Goal: Task Accomplishment & Management: Complete application form

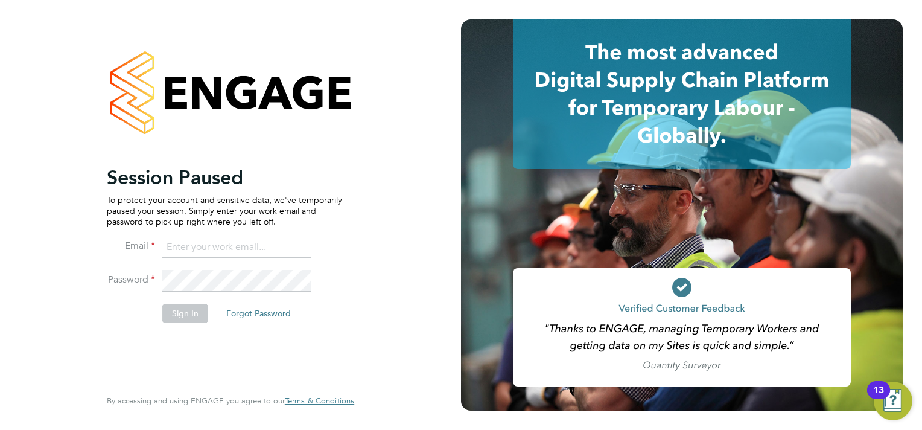
click at [216, 245] on input at bounding box center [236, 248] width 149 height 22
type input "sasha.steeples@setsquarerecruitment.com"
click at [245, 267] on li "Email sasha.steeples@setsquarerecruitment.com" at bounding box center [224, 254] width 235 height 34
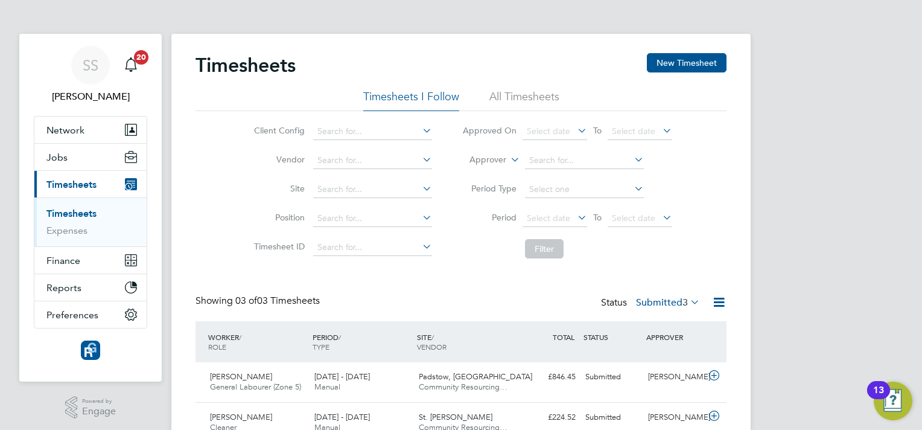
click at [81, 214] on link "Timesheets" at bounding box center [71, 213] width 50 height 11
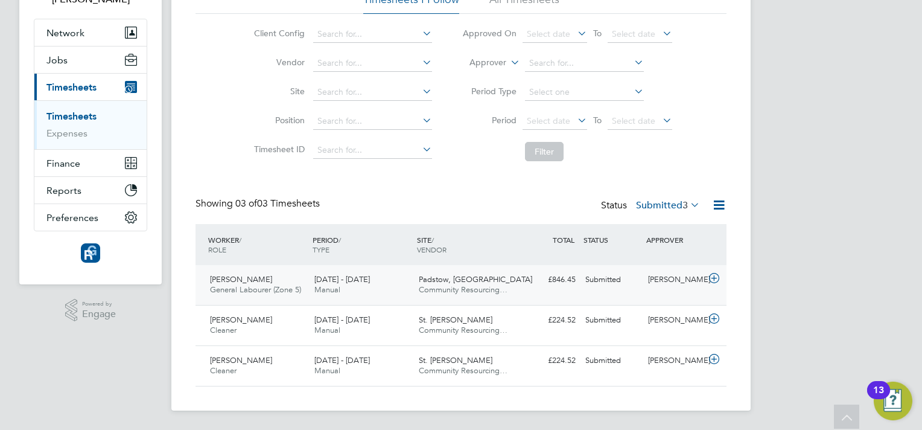
click at [711, 278] on icon at bounding box center [714, 278] width 15 height 10
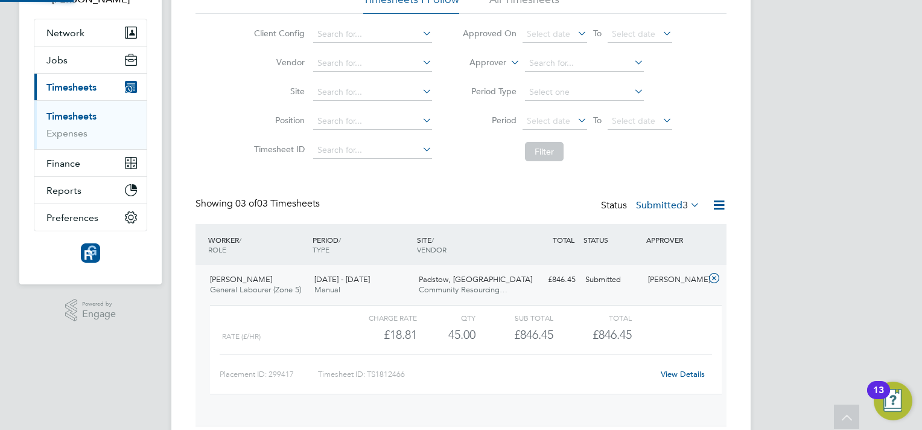
scroll to position [21, 118]
click at [680, 372] on link "View Details" at bounding box center [683, 374] width 44 height 10
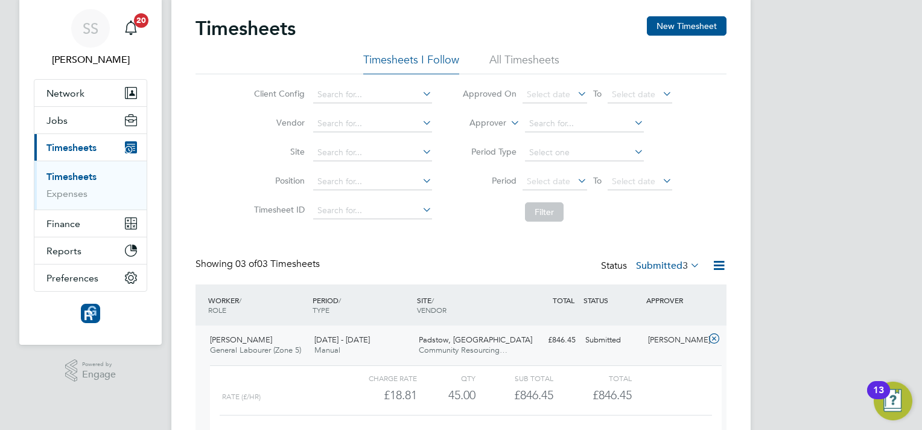
click at [77, 175] on link "Timesheets" at bounding box center [71, 176] width 50 height 11
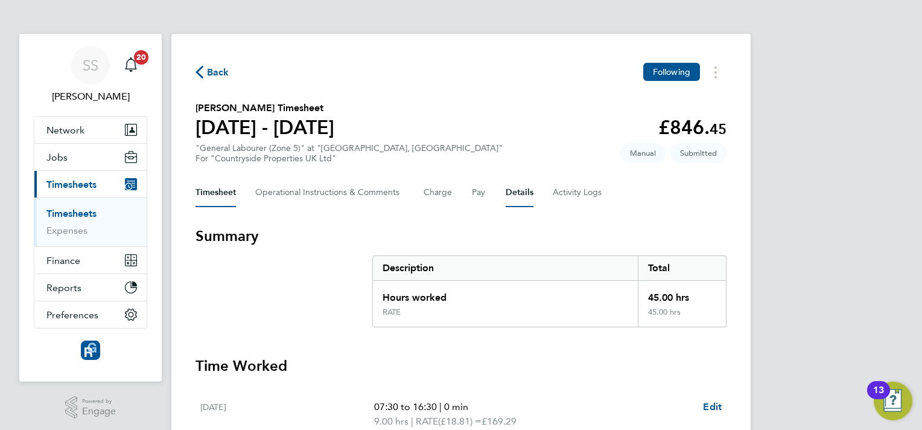
click at [525, 193] on button "Details" at bounding box center [520, 192] width 28 height 29
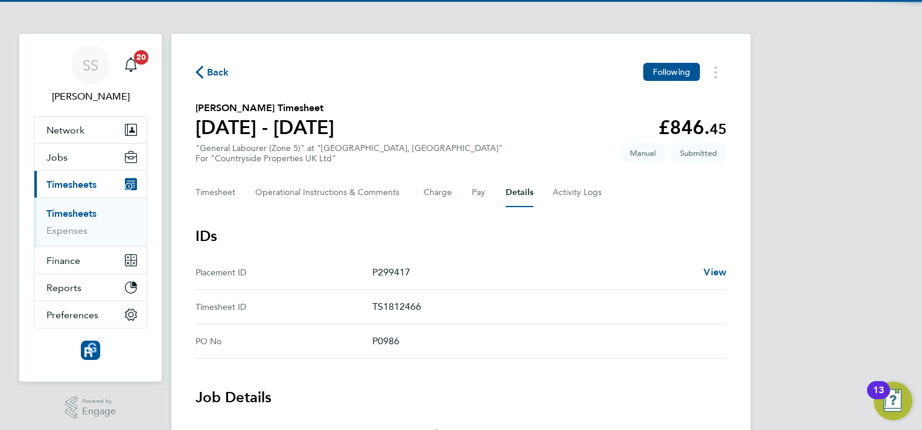
click at [487, 265] on p "P299417" at bounding box center [533, 272] width 322 height 14
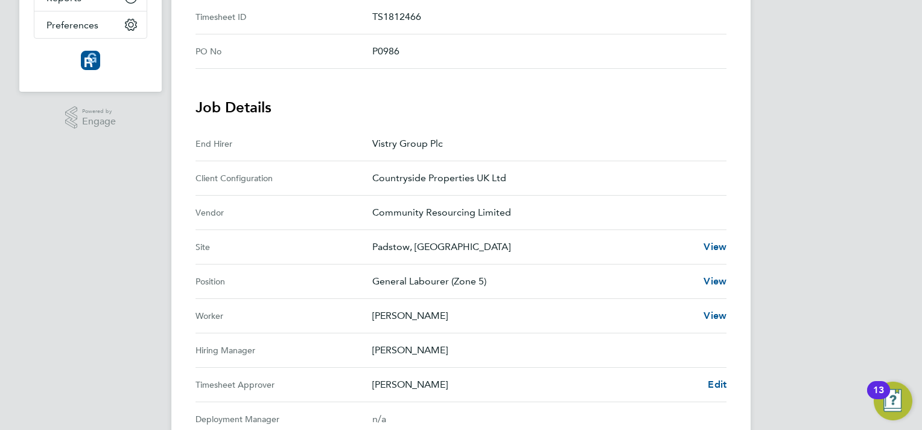
scroll to position [362, 0]
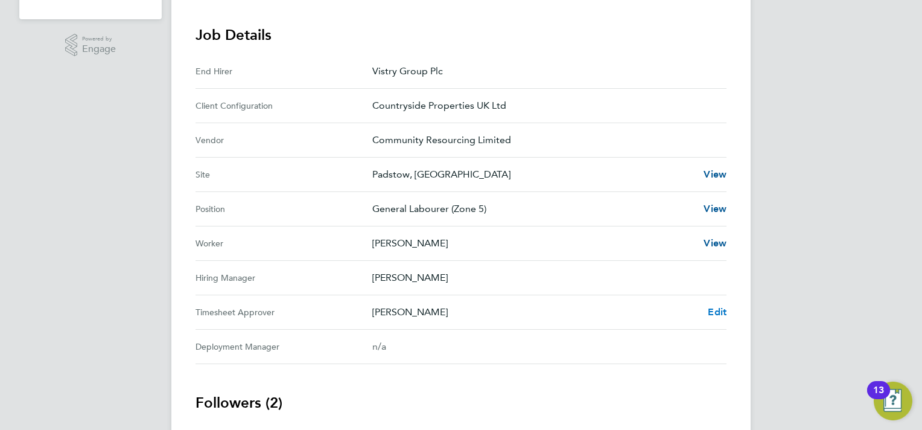
click at [717, 305] on link "Edit" at bounding box center [717, 312] width 19 height 14
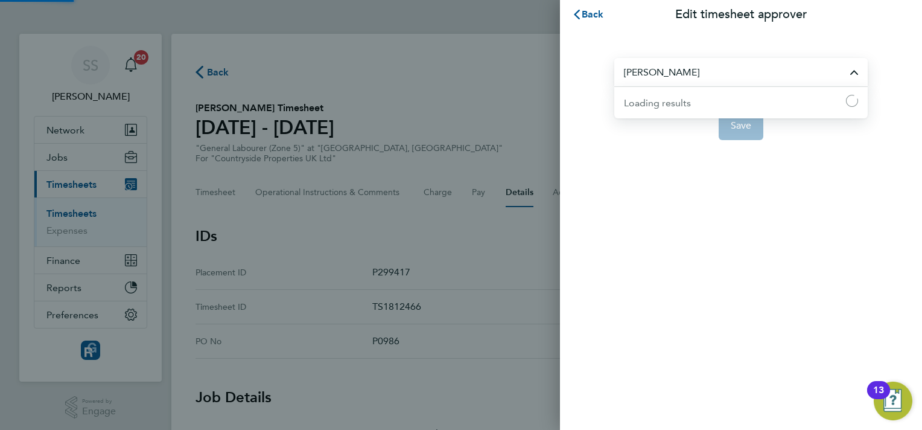
click at [685, 72] on input "[PERSON_NAME]" at bounding box center [742, 72] width 254 height 28
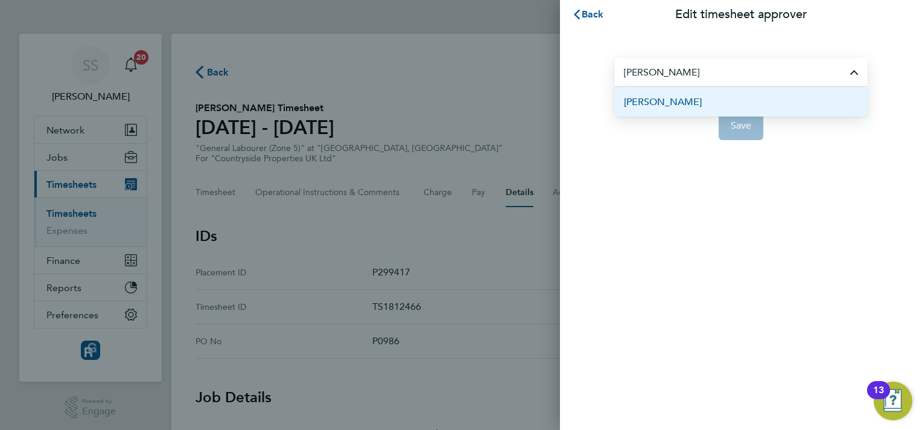
click at [691, 97] on li "[PERSON_NAME]" at bounding box center [742, 102] width 254 height 30
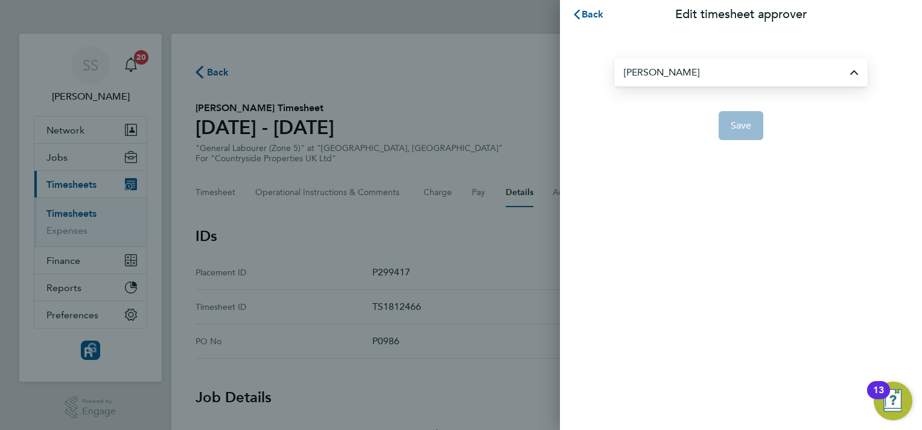
type input "[PERSON_NAME]"
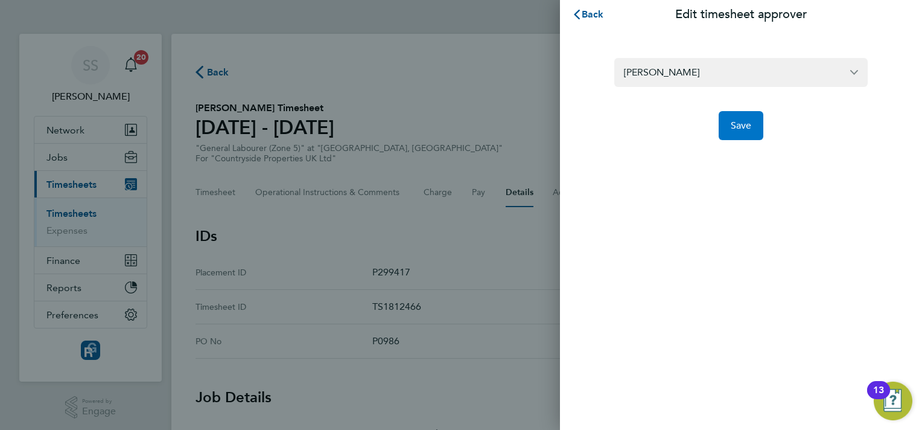
click at [730, 123] on button "Save" at bounding box center [741, 125] width 45 height 29
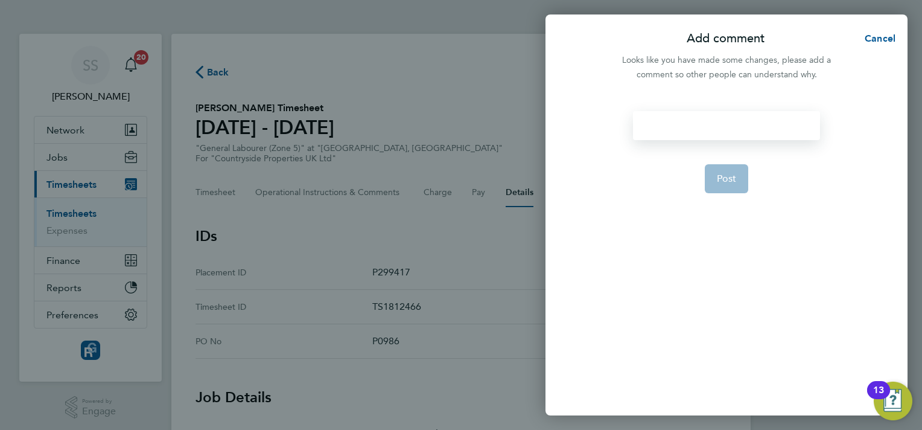
click at [700, 127] on div at bounding box center [726, 125] width 187 height 29
click at [704, 120] on div at bounding box center [726, 125] width 187 height 29
click at [726, 182] on span "Post" at bounding box center [727, 179] width 20 height 12
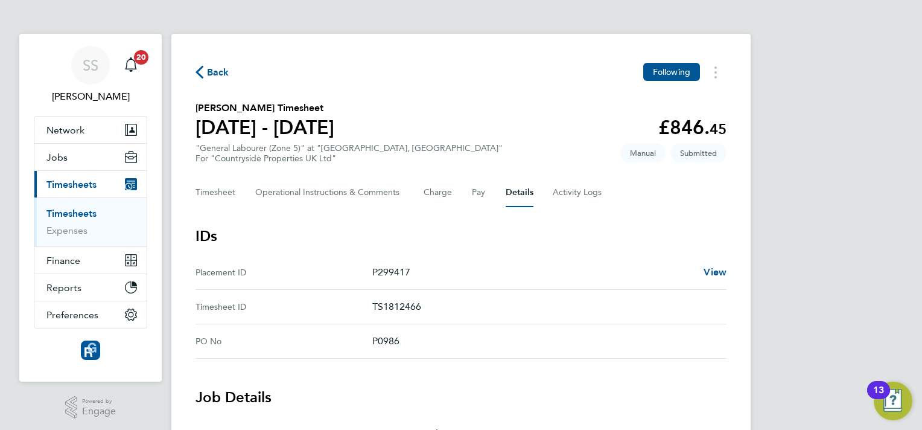
click at [70, 212] on link "Timesheets" at bounding box center [71, 213] width 50 height 11
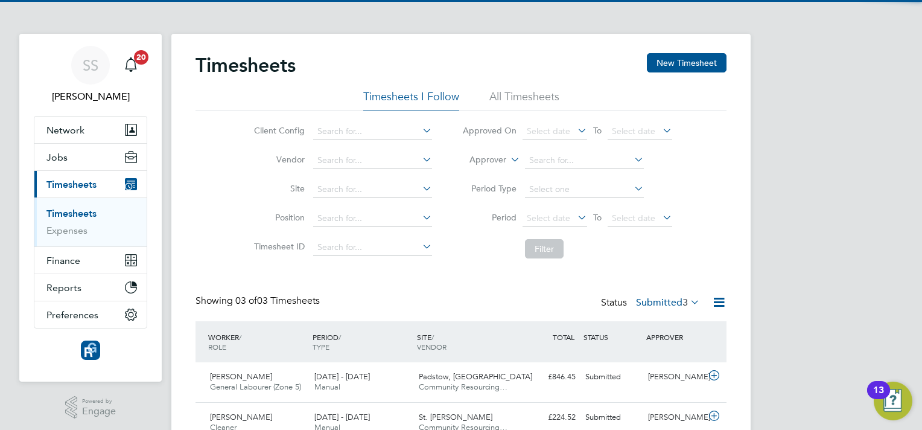
click at [404, 283] on div "Timesheets New Timesheet Timesheets I Follow All Timesheets Client Config Vendo…" at bounding box center [461, 268] width 531 height 430
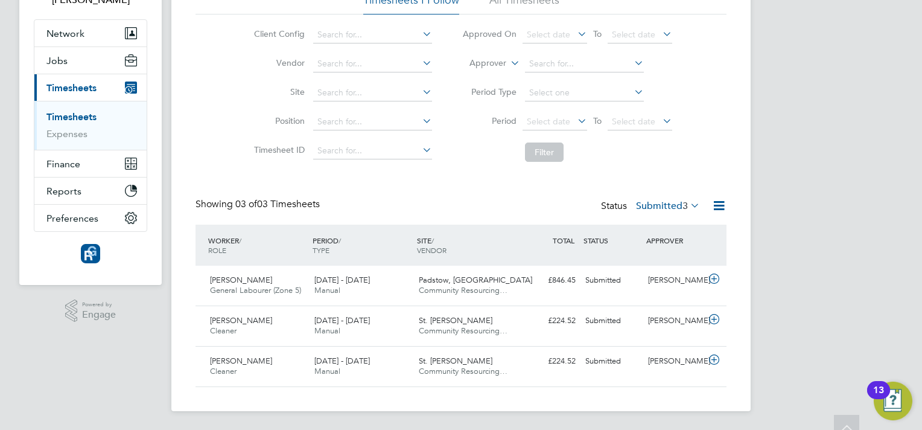
scroll to position [97, 0]
click at [711, 320] on icon at bounding box center [714, 319] width 15 height 10
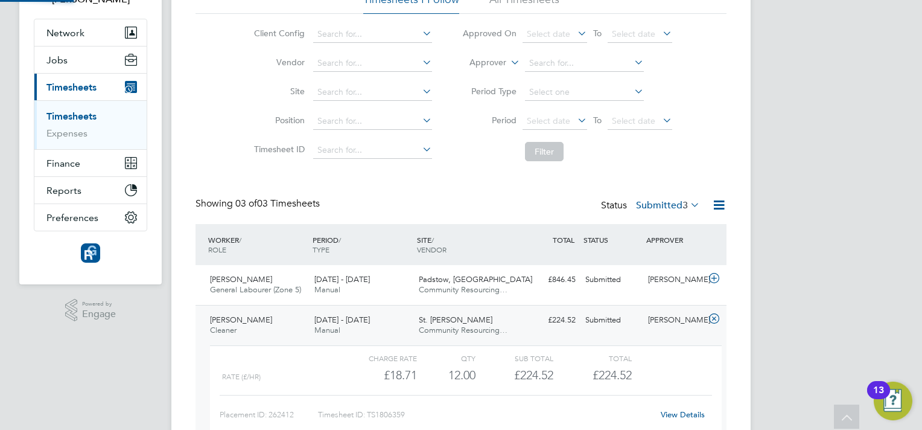
scroll to position [21, 118]
click at [672, 409] on link "View Details" at bounding box center [683, 414] width 44 height 10
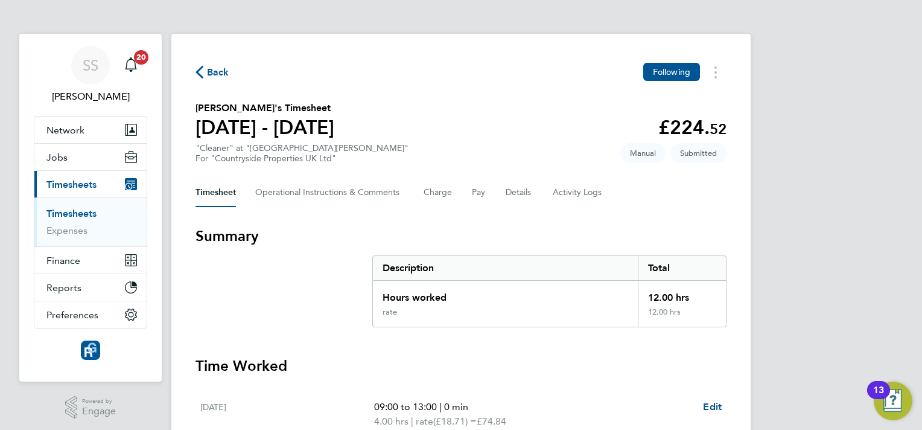
click at [551, 190] on div "Timesheet Operational Instructions & Comments Charge Pay Details Activity Logs" at bounding box center [461, 192] width 531 height 29
click at [528, 198] on button "Details" at bounding box center [520, 192] width 28 height 29
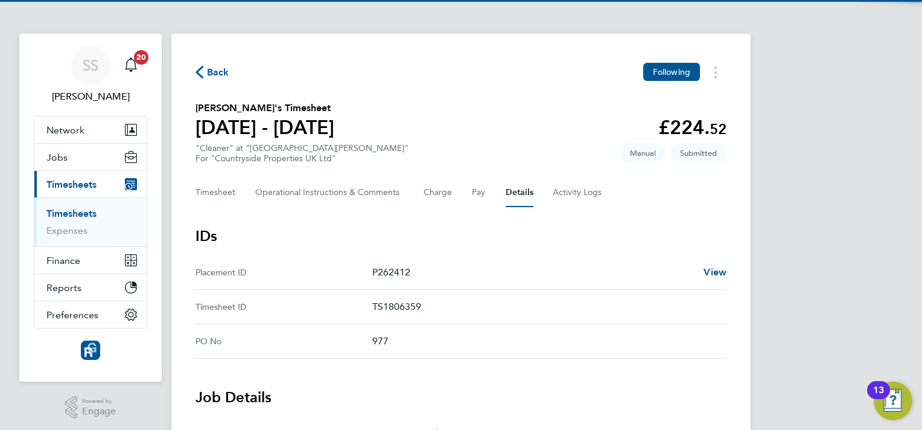
click at [520, 237] on h3 "IDs" at bounding box center [461, 235] width 531 height 19
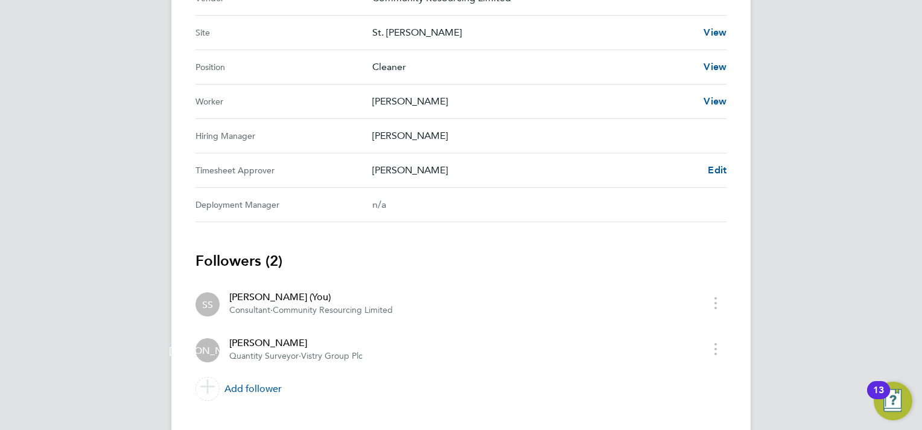
scroll to position [480, 0]
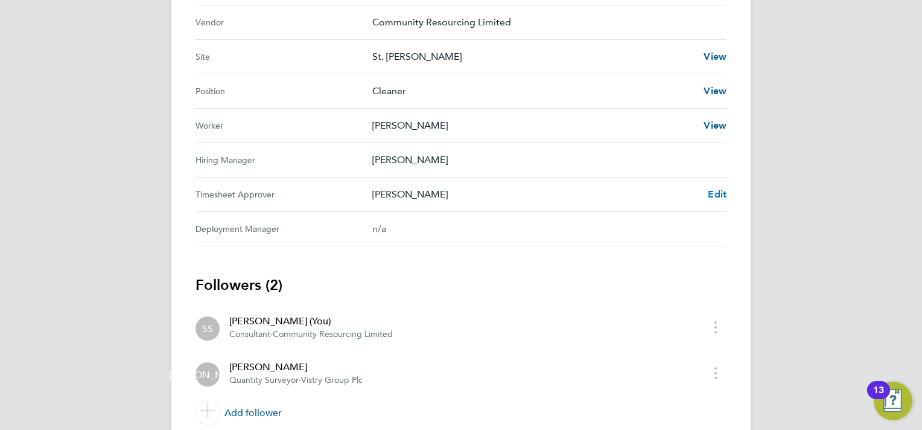
click at [713, 194] on span "Edit" at bounding box center [717, 193] width 19 height 11
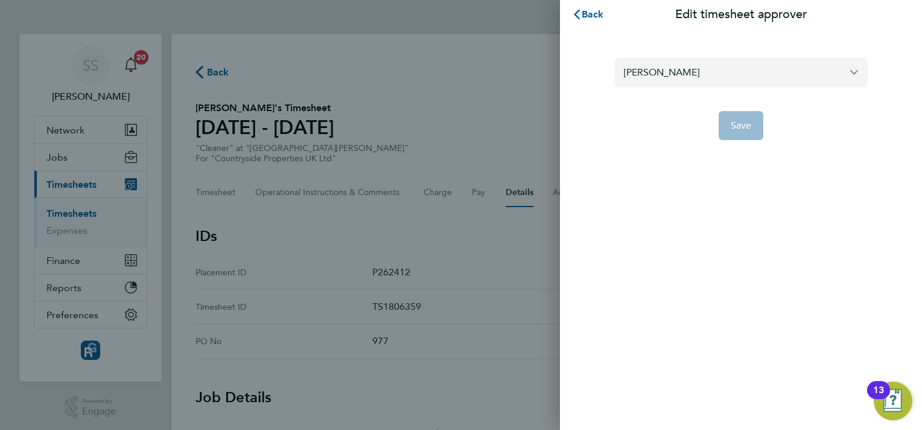
click at [683, 76] on input "[PERSON_NAME]" at bounding box center [742, 72] width 254 height 28
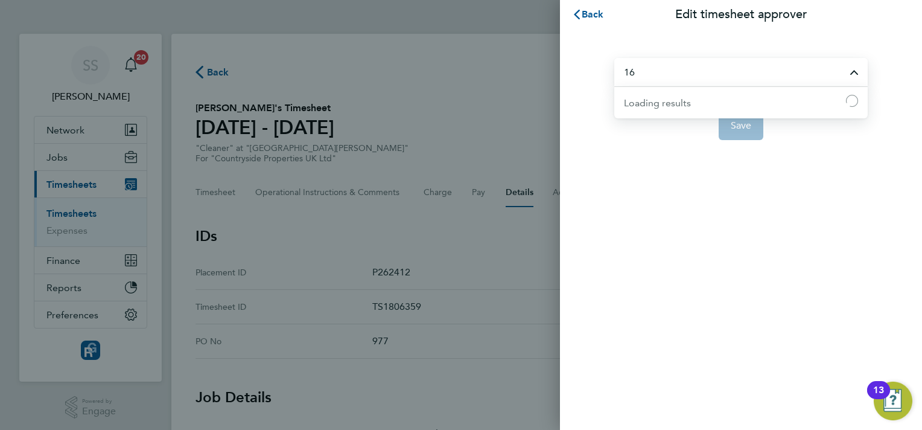
click at [683, 76] on input "16" at bounding box center [742, 72] width 254 height 28
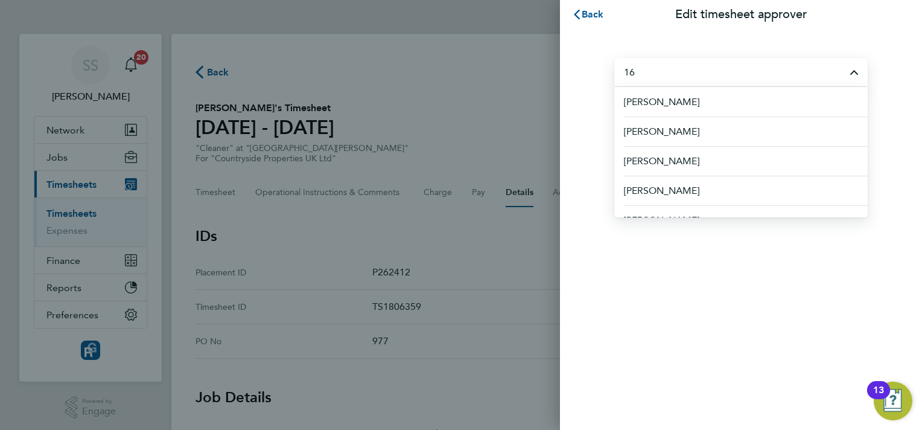
type input "1"
type input "call"
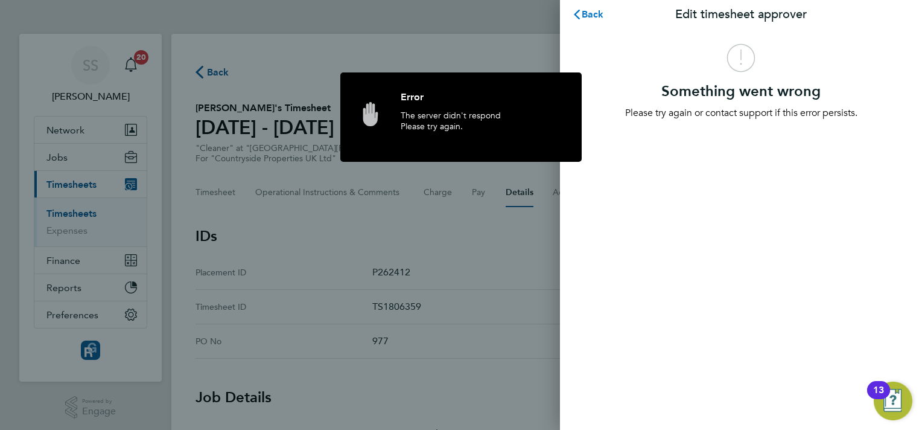
click at [589, 17] on span "Back" at bounding box center [593, 13] width 22 height 11
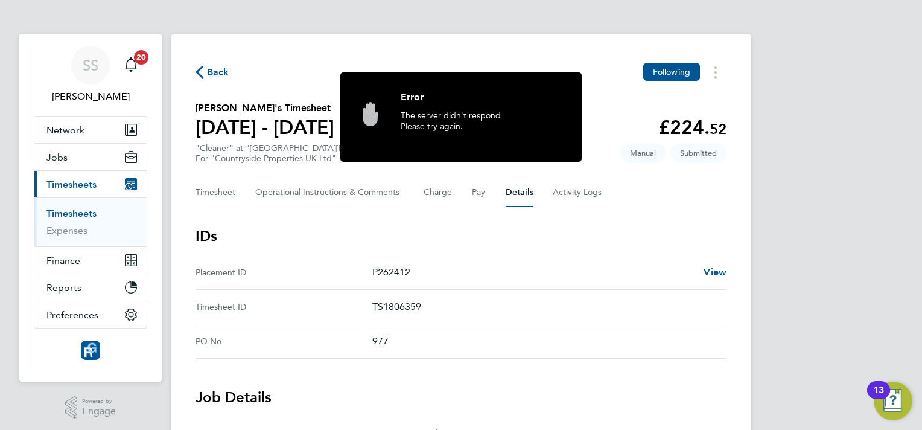
click at [517, 192] on button "Details" at bounding box center [520, 192] width 28 height 29
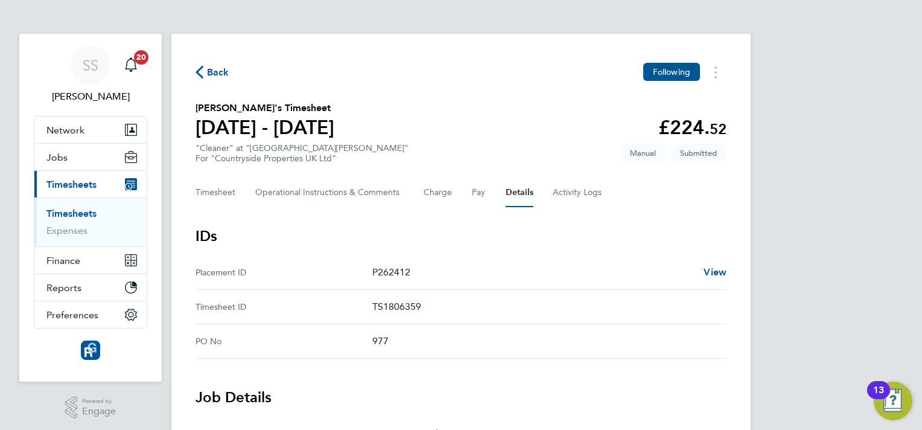
click at [537, 262] on ID "Placement ID P262412 View" at bounding box center [461, 272] width 531 height 34
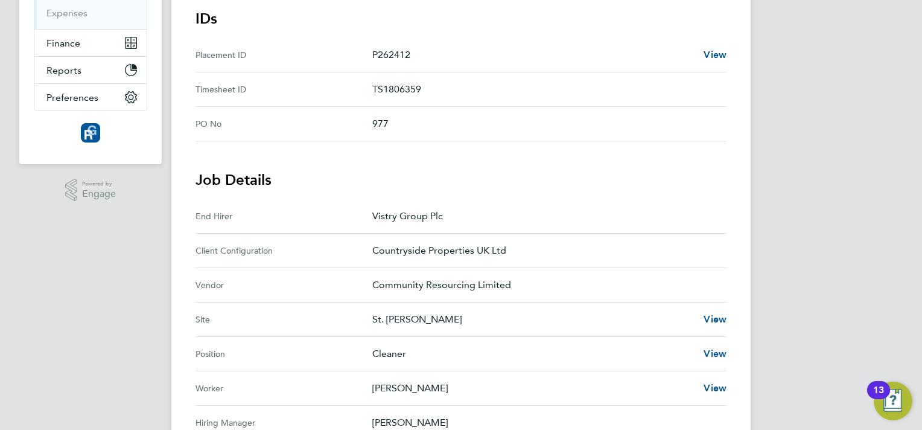
scroll to position [266, 0]
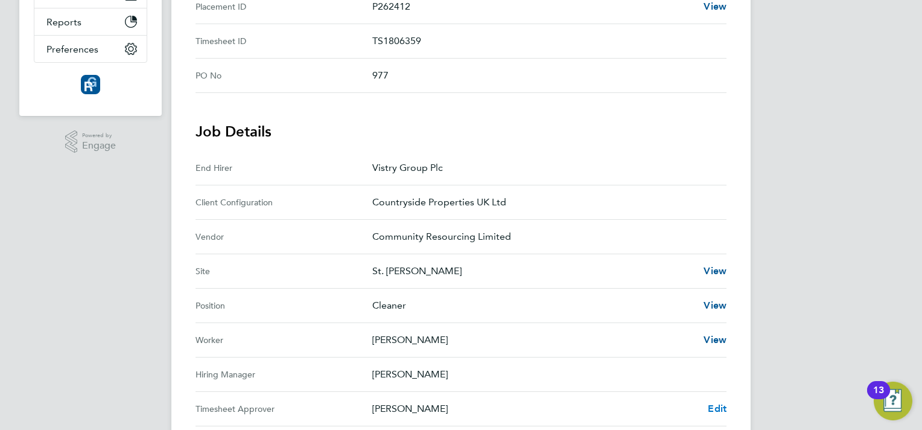
click at [722, 410] on span "Edit" at bounding box center [717, 408] width 19 height 11
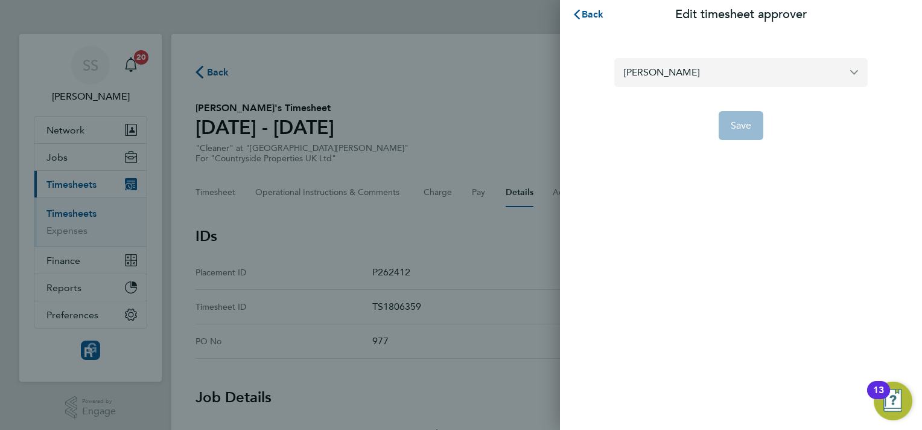
click at [680, 63] on input "James Archer" at bounding box center [742, 72] width 254 height 28
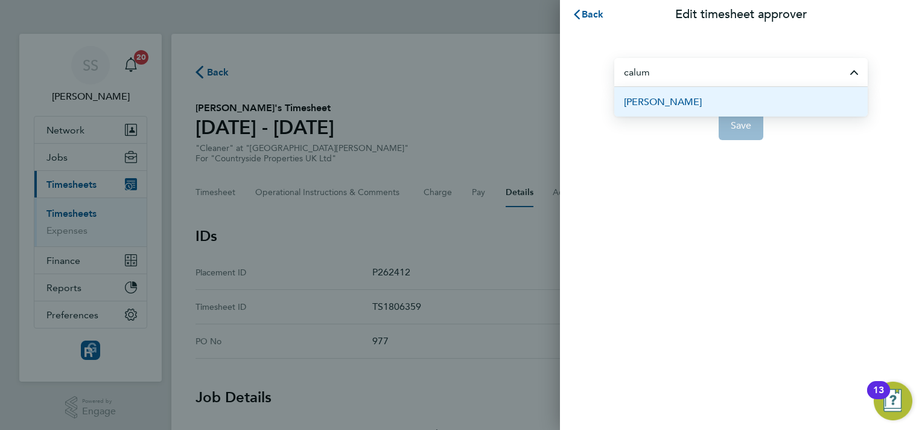
click at [689, 103] on span "[PERSON_NAME]" at bounding box center [663, 102] width 78 height 14
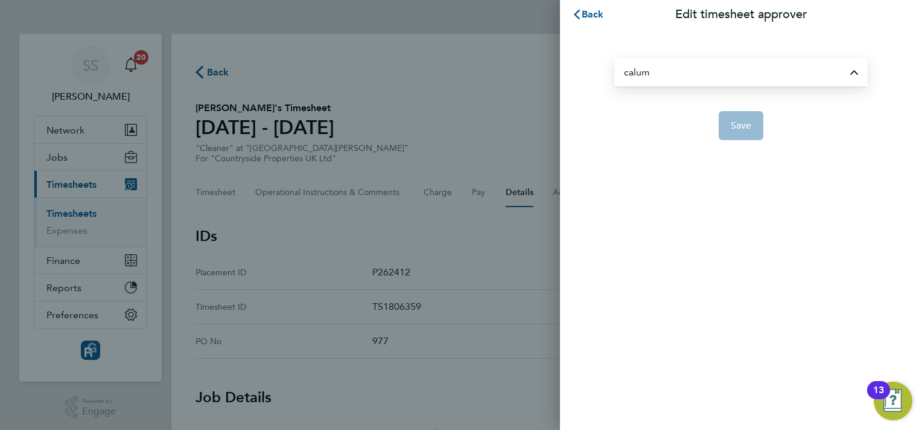
type input "[PERSON_NAME]"
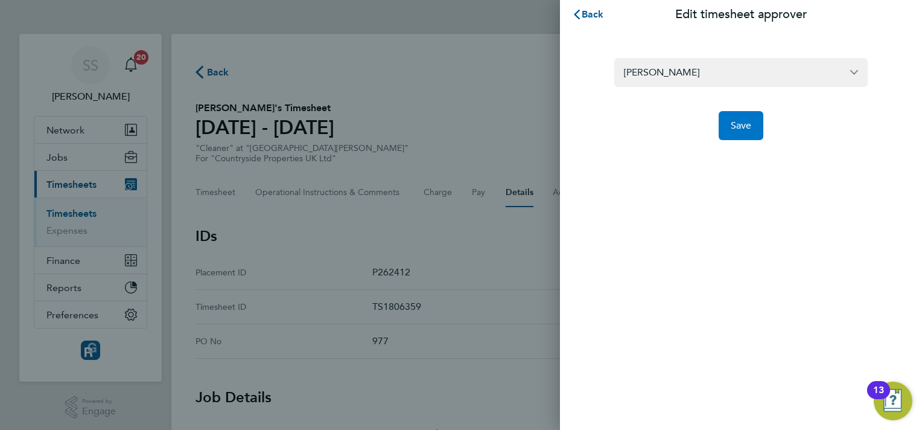
drag, startPoint x: 726, startPoint y: 127, endPoint x: 742, endPoint y: 132, distance: 17.0
click at [742, 132] on button "Save" at bounding box center [741, 125] width 45 height 29
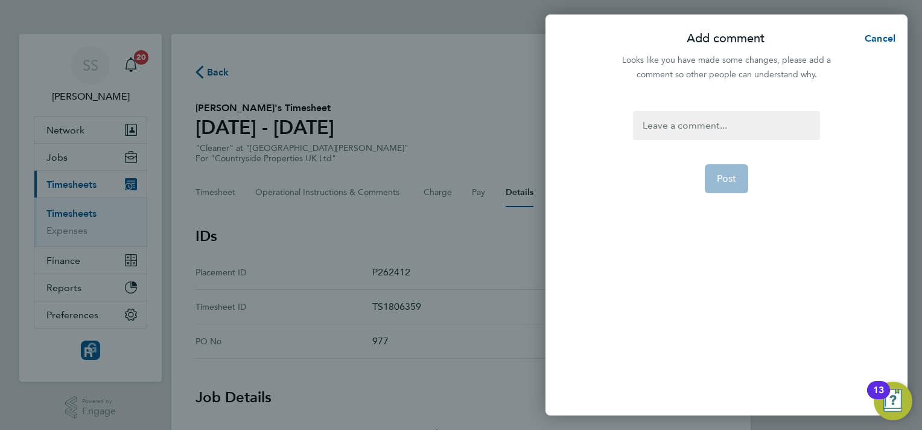
click at [710, 126] on div at bounding box center [726, 125] width 187 height 29
click at [712, 132] on div at bounding box center [726, 125] width 187 height 29
click at [718, 184] on span "Post" at bounding box center [727, 179] width 20 height 12
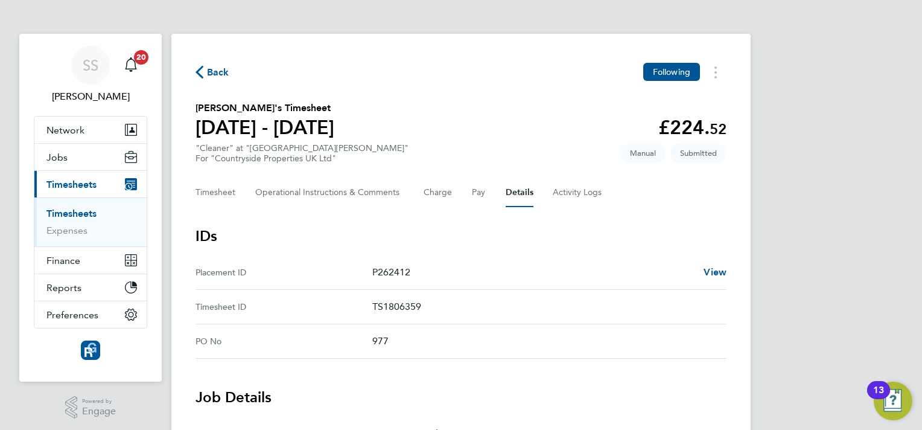
click at [92, 209] on link "Timesheets" at bounding box center [71, 213] width 50 height 11
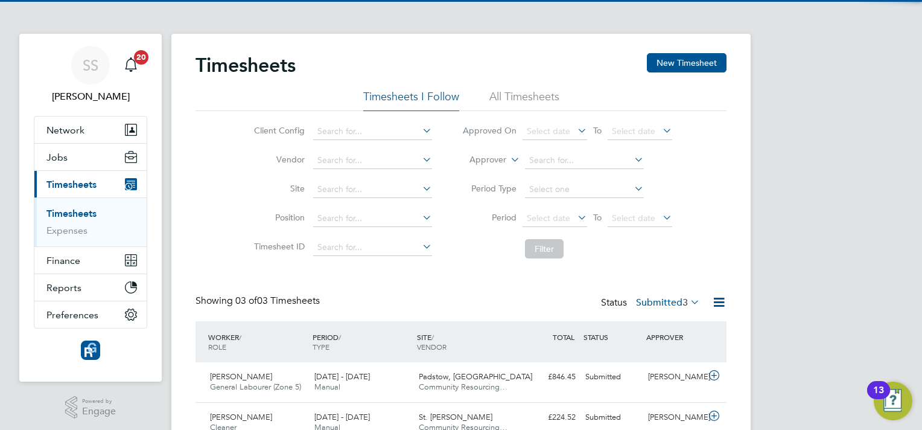
click at [467, 272] on div "Timesheets New Timesheet Timesheets I Follow All Timesheets Client Config Vendo…" at bounding box center [461, 268] width 531 height 430
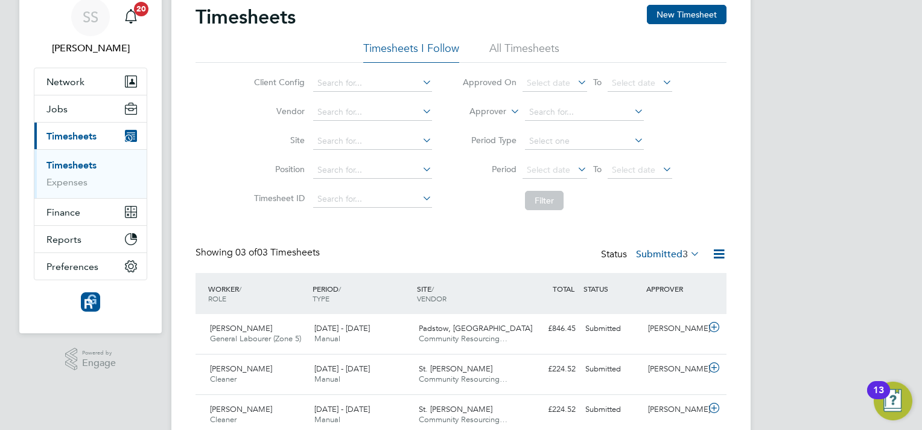
scroll to position [72, 0]
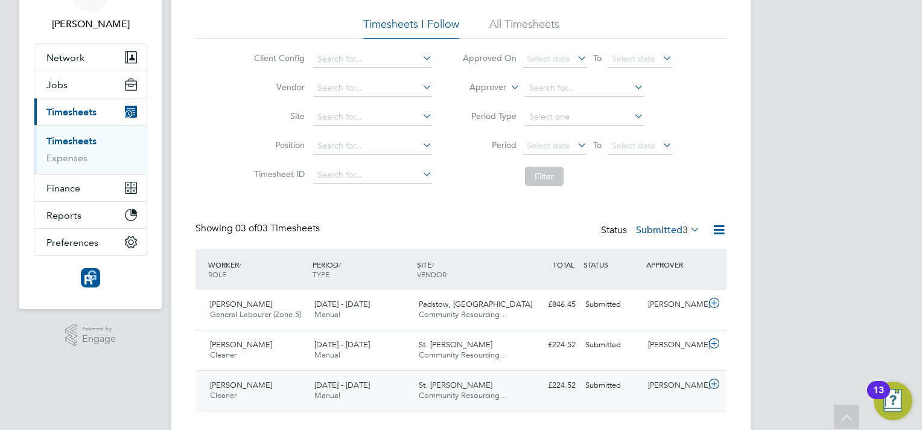
click at [714, 383] on icon at bounding box center [714, 384] width 15 height 10
click at [600, 388] on div "Submitted" at bounding box center [612, 385] width 63 height 20
click at [489, 386] on div "St. Lawrence Fold Community Resourcing…" at bounding box center [466, 390] width 104 height 30
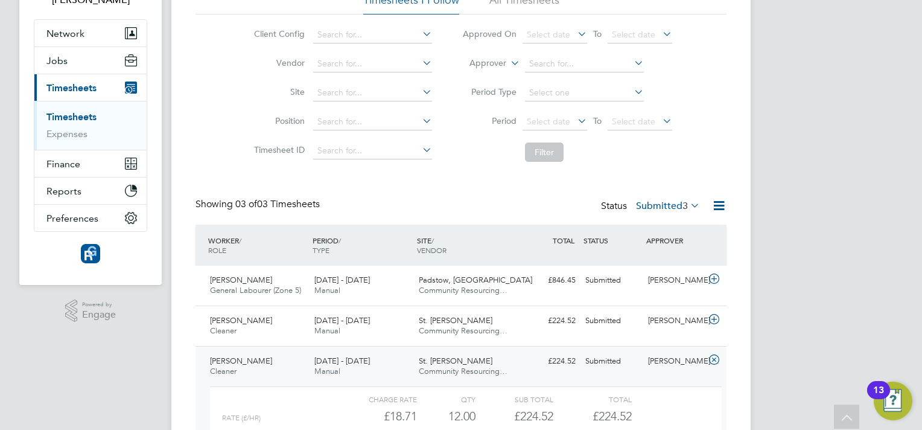
scroll to position [208, 0]
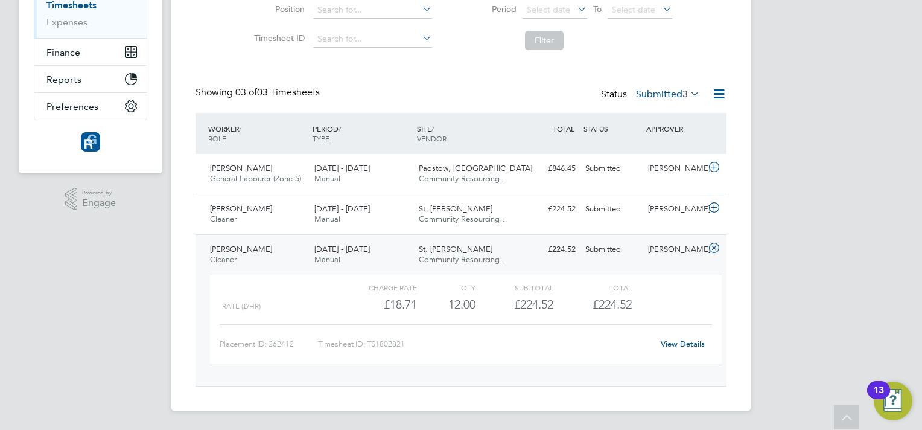
click at [665, 345] on link "View Details" at bounding box center [683, 344] width 44 height 10
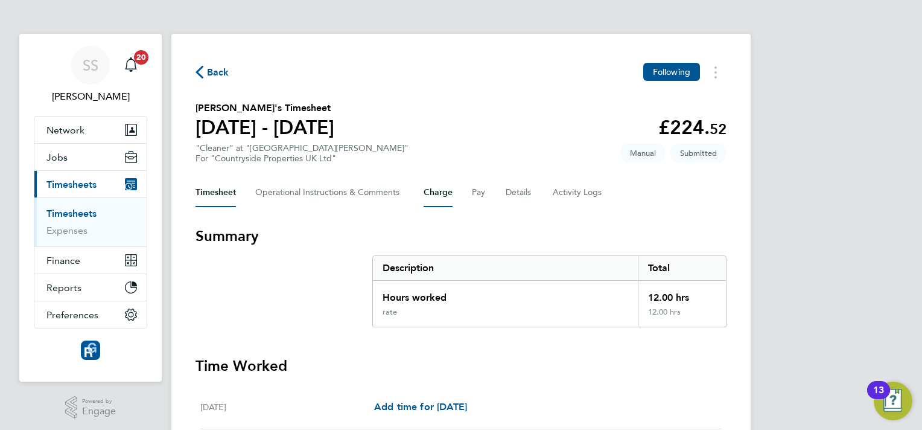
click at [430, 187] on button "Charge" at bounding box center [438, 192] width 29 height 29
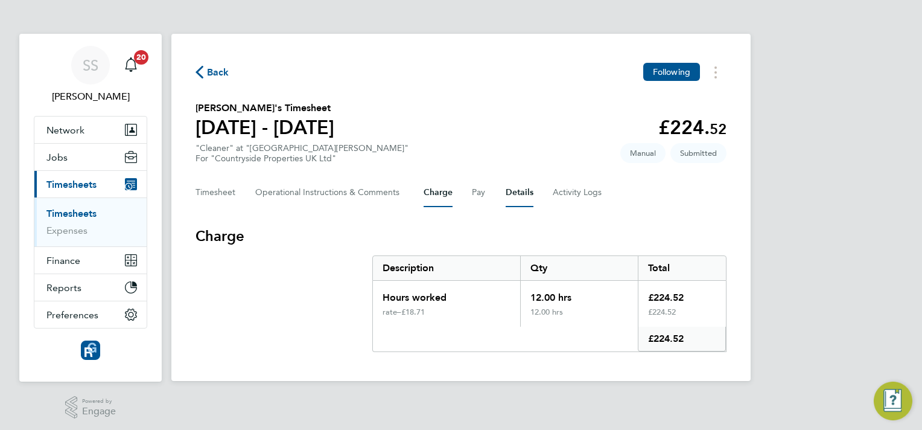
click at [526, 193] on button "Details" at bounding box center [520, 192] width 28 height 29
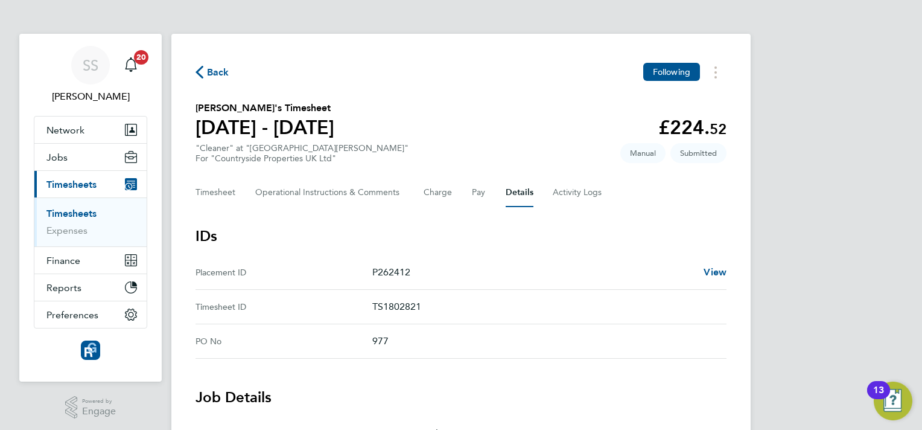
click at [494, 276] on p "P262412" at bounding box center [533, 272] width 322 height 14
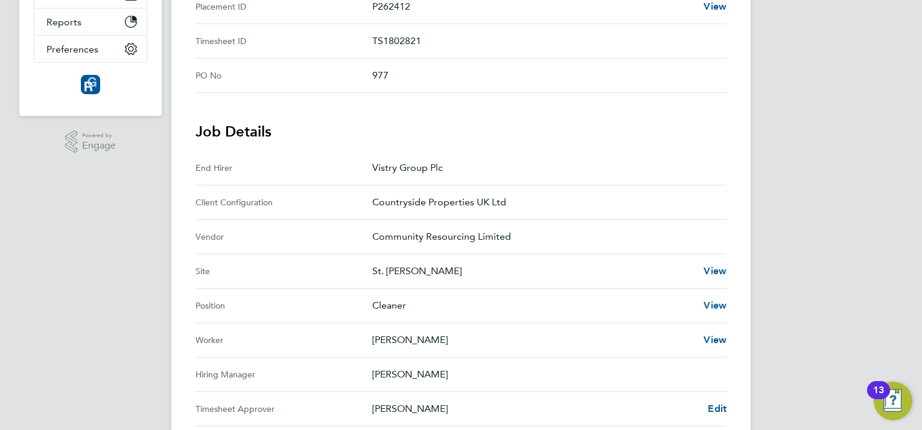
scroll to position [290, 0]
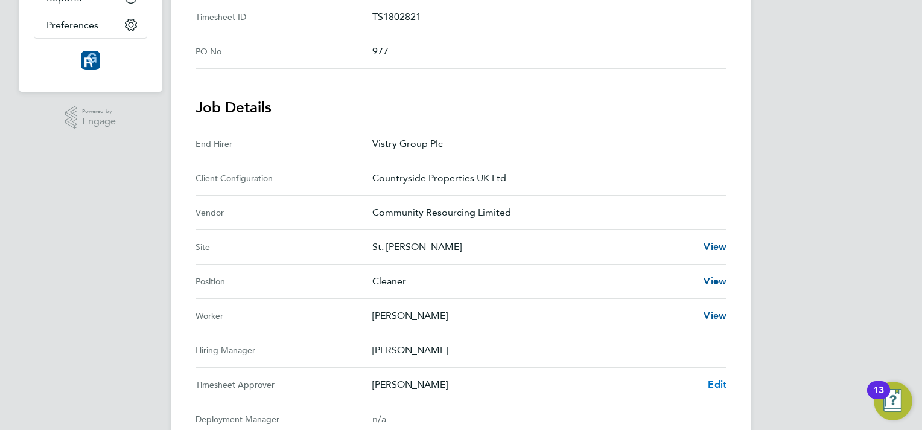
click at [715, 386] on span "Edit" at bounding box center [717, 383] width 19 height 11
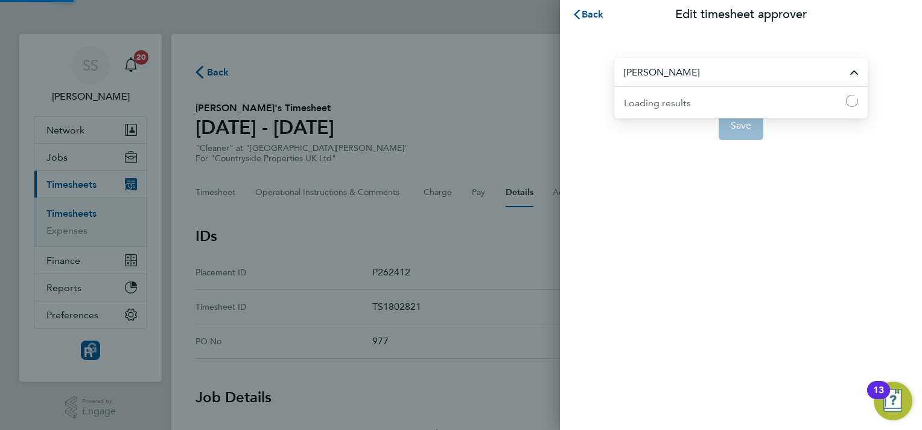
click at [663, 72] on input "James Archer" at bounding box center [742, 72] width 254 height 28
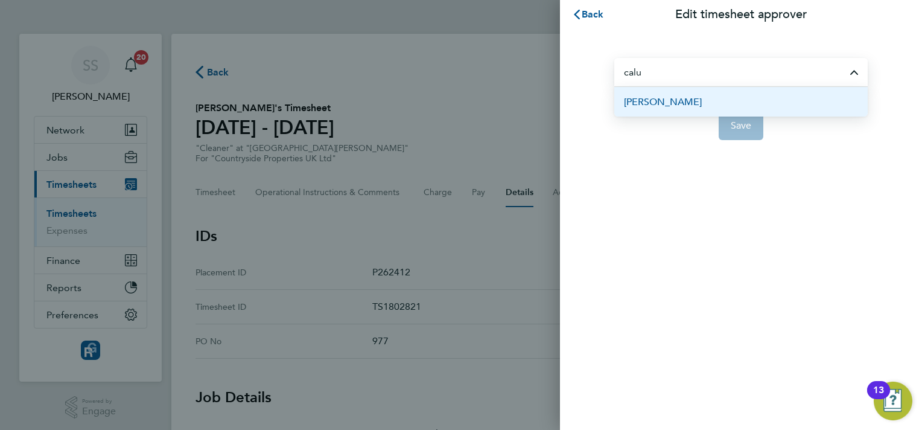
click at [677, 103] on span "[PERSON_NAME]" at bounding box center [663, 102] width 78 height 14
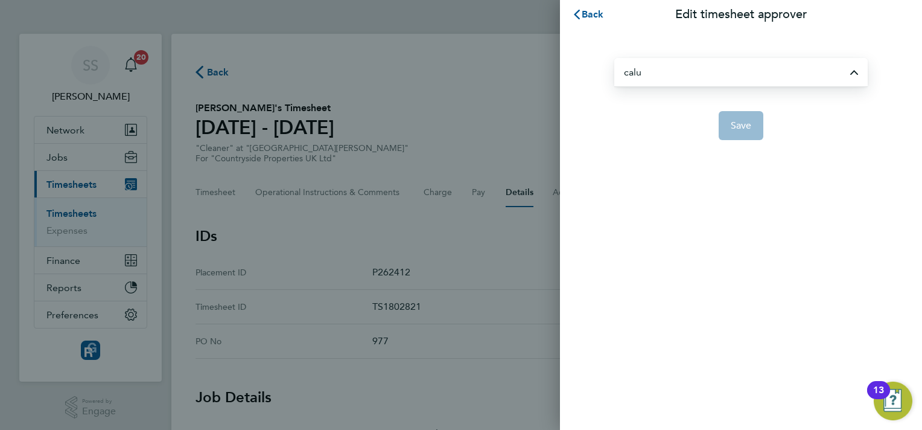
type input "[PERSON_NAME]"
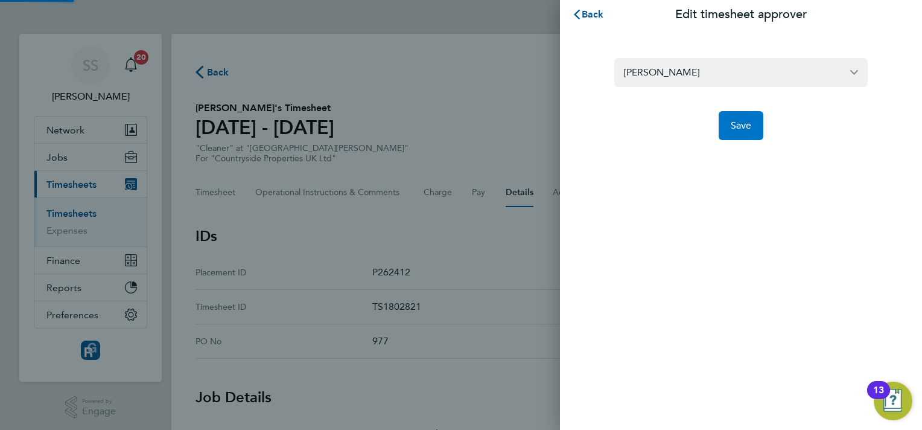
click at [733, 127] on span "Save" at bounding box center [741, 126] width 21 height 12
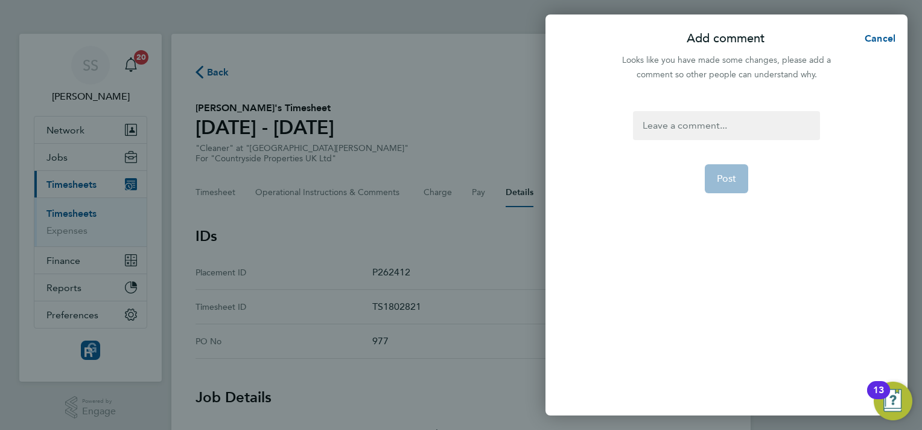
click at [701, 122] on div at bounding box center [726, 125] width 187 height 29
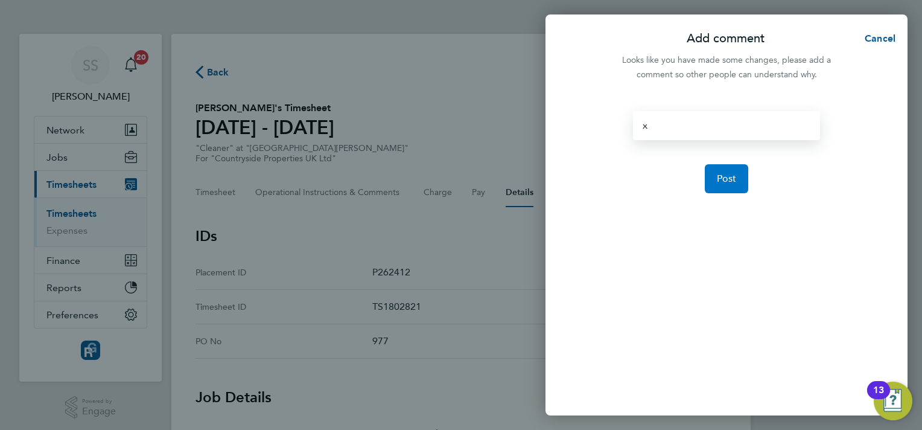
click at [733, 180] on span "Post" at bounding box center [727, 179] width 20 height 12
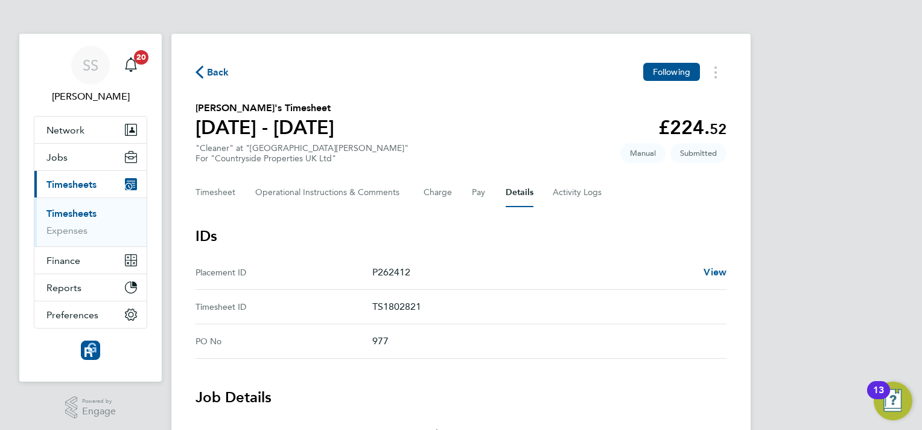
click at [66, 214] on link "Timesheets" at bounding box center [71, 213] width 50 height 11
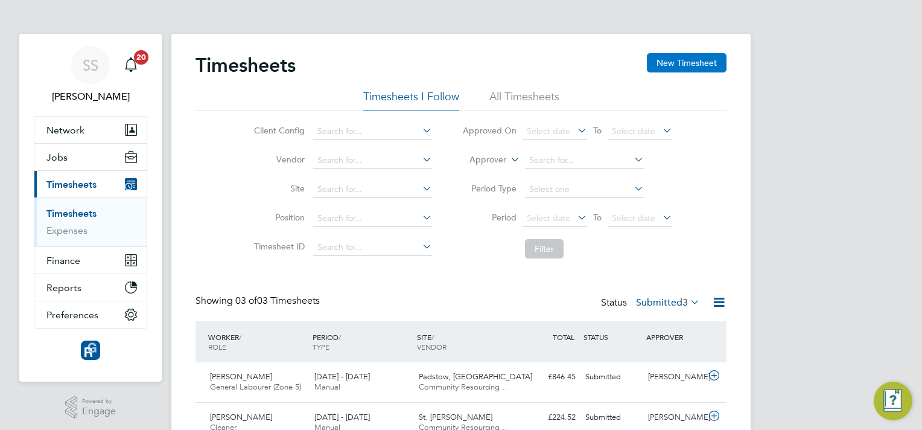
click at [665, 59] on button "New Timesheet" at bounding box center [687, 62] width 80 height 19
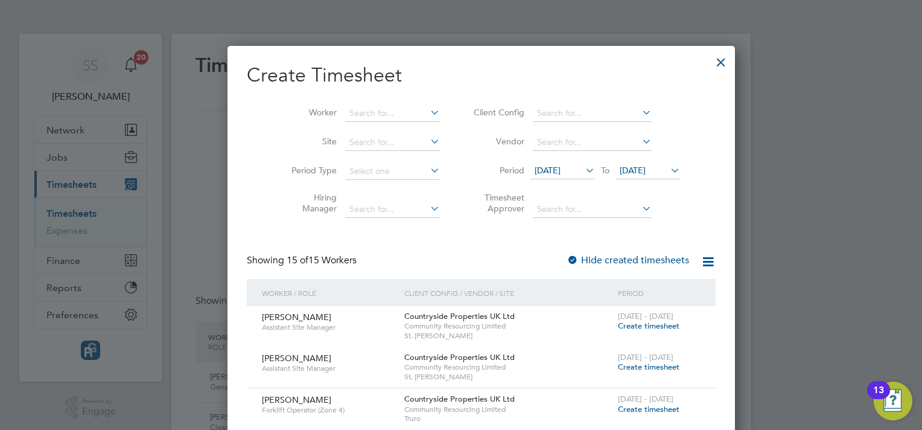
scroll to position [1115, 467]
click at [354, 108] on input at bounding box center [392, 113] width 95 height 17
click at [361, 126] on li "Reb ecca Henchliffe" at bounding box center [372, 129] width 96 height 16
type input "[PERSON_NAME]"
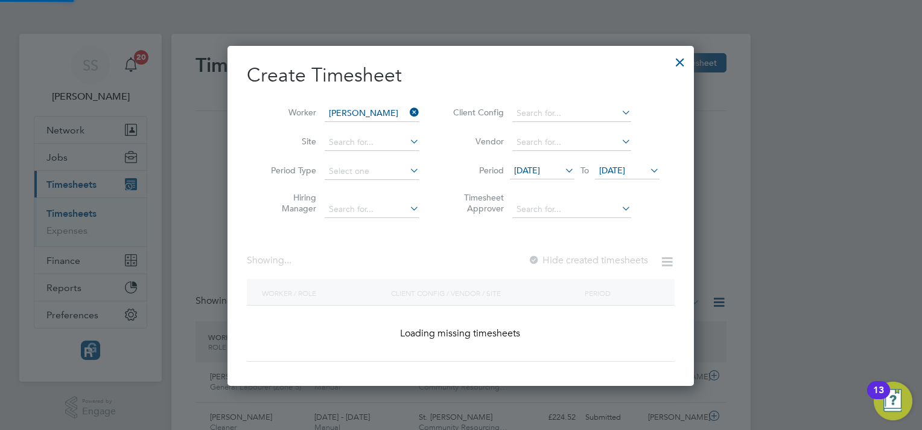
scroll to position [340, 467]
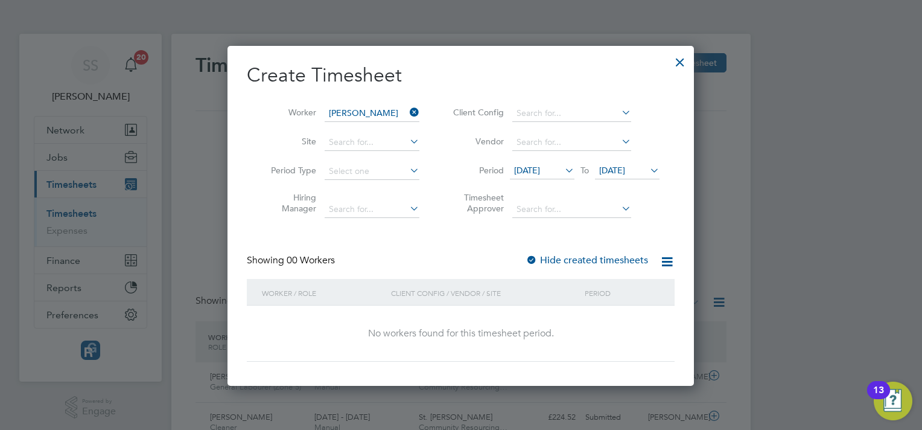
click at [563, 173] on icon at bounding box center [563, 170] width 0 height 17
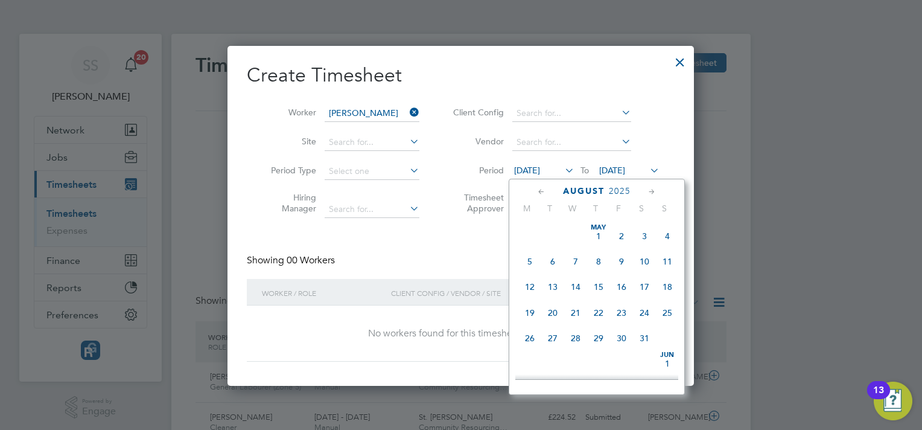
scroll to position [444, 0]
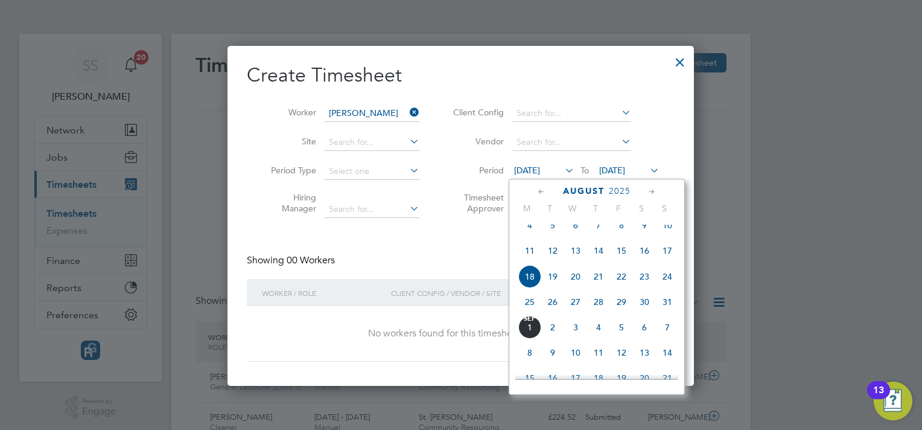
click at [529, 309] on span "25" at bounding box center [530, 301] width 23 height 23
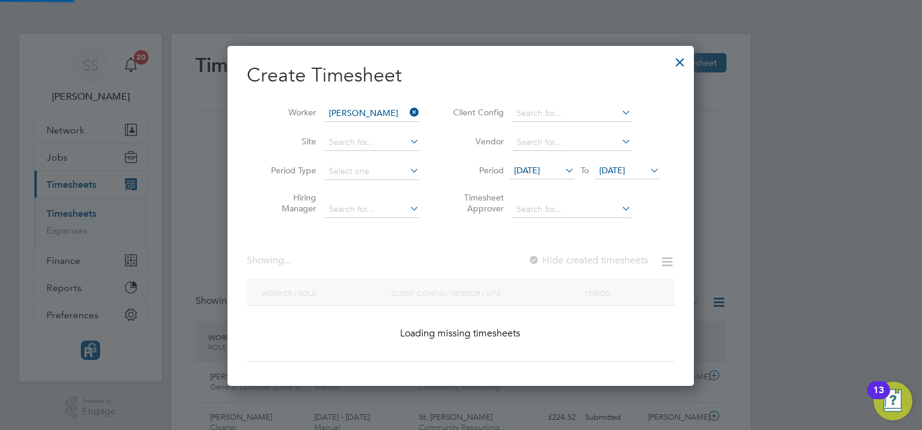
scroll to position [340, 467]
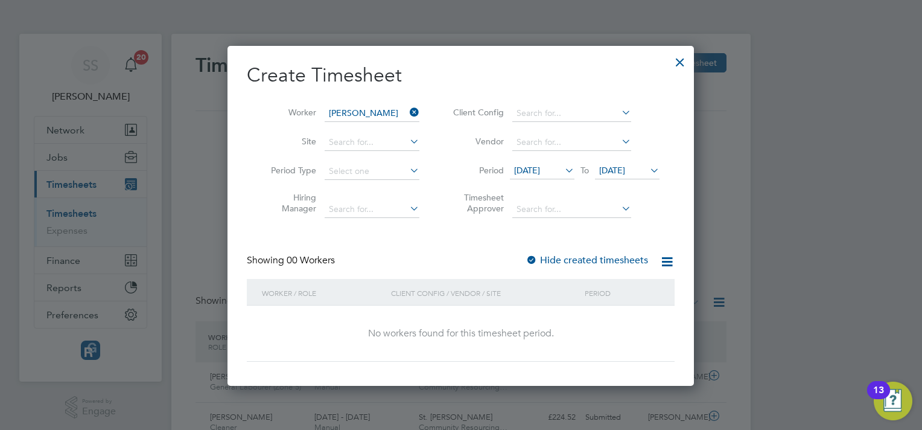
click at [610, 168] on span "25 Aug 2025" at bounding box center [612, 170] width 26 height 11
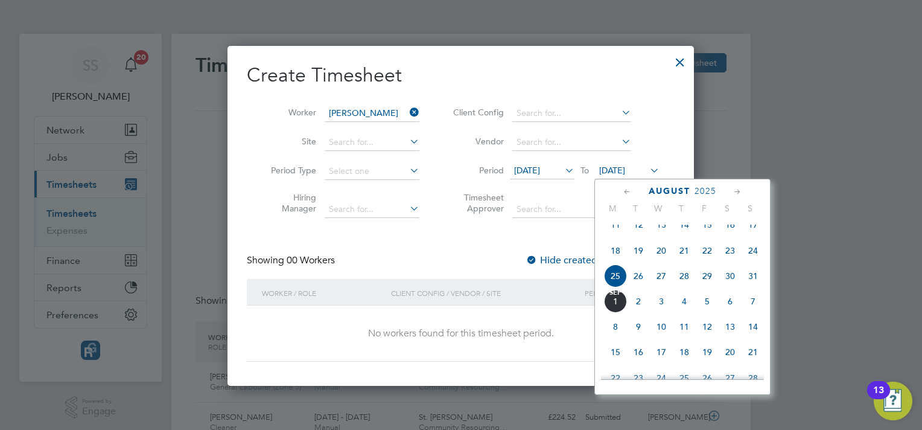
click at [751, 286] on span "31" at bounding box center [753, 275] width 23 height 23
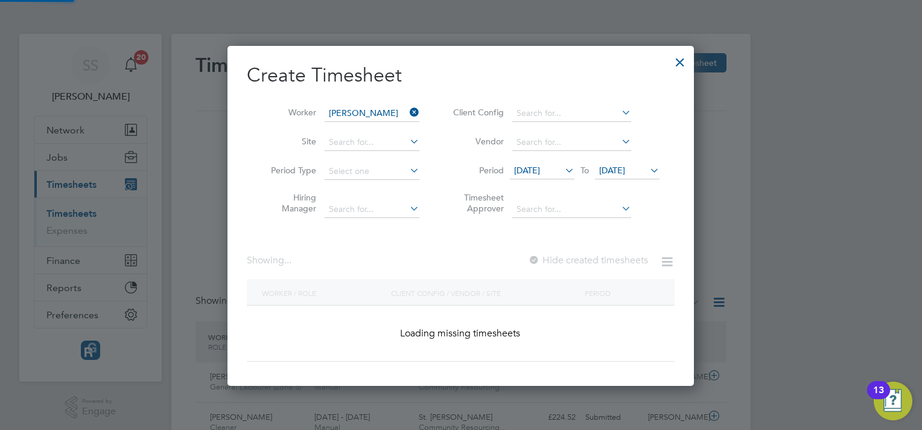
scroll to position [6, 6]
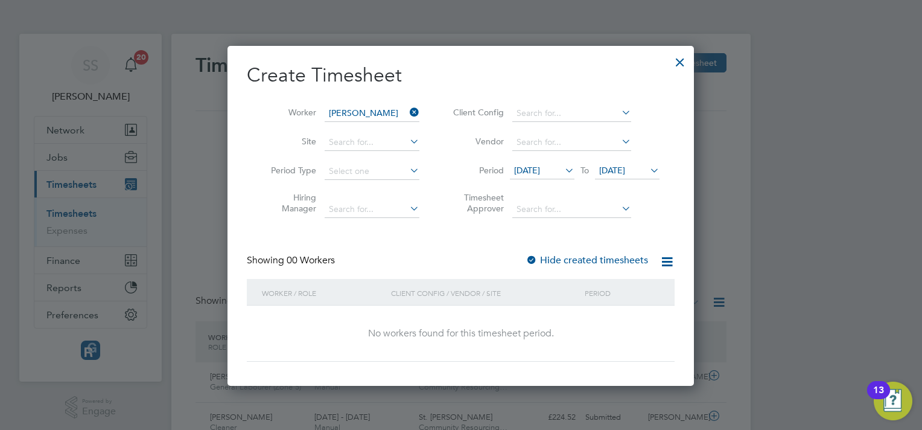
click at [596, 255] on label "Hide created timesheets" at bounding box center [587, 260] width 123 height 12
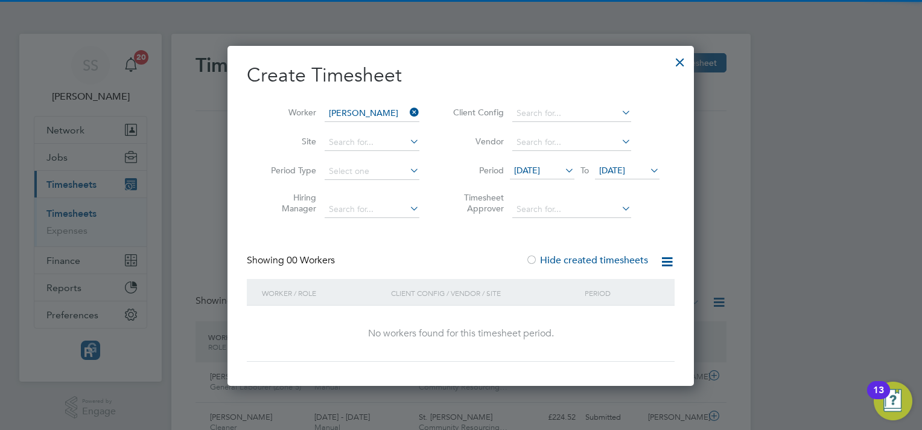
click at [596, 255] on label "Hide created timesheets" at bounding box center [587, 260] width 123 height 12
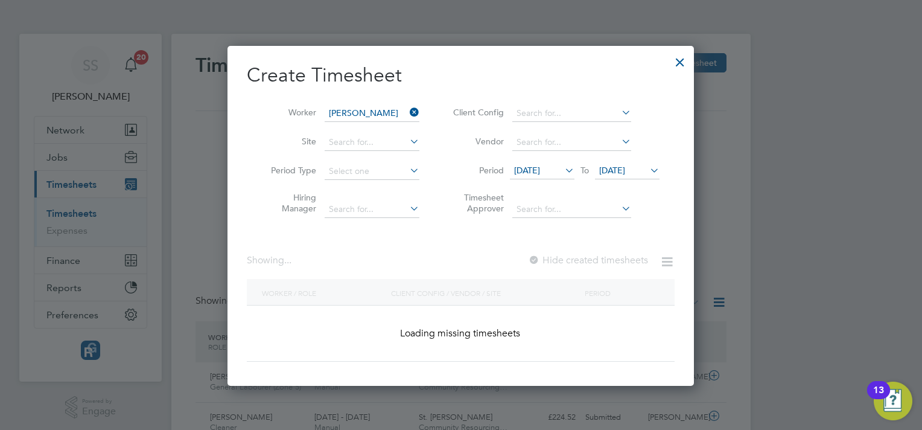
click at [596, 255] on label "Hide created timesheets" at bounding box center [588, 260] width 120 height 12
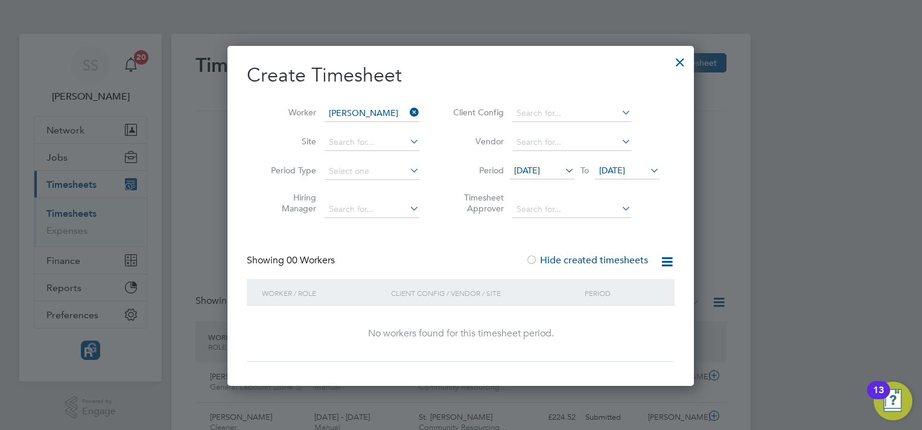
click at [670, 260] on icon at bounding box center [667, 261] width 15 height 15
click at [594, 240] on div "Create Timesheet Worker Rebecca Henchliffe Site Period Type Hiring Manager Clie…" at bounding box center [461, 212] width 428 height 299
click at [676, 61] on div at bounding box center [680, 59] width 22 height 22
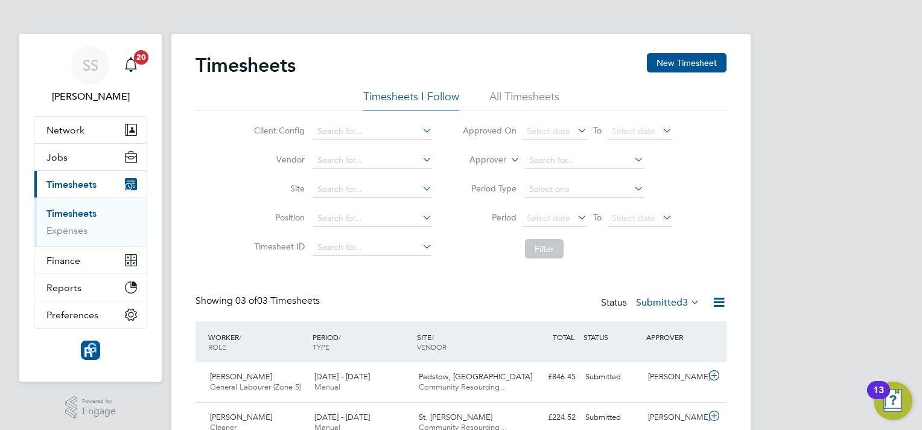
click at [517, 91] on li "All Timesheets" at bounding box center [525, 100] width 70 height 22
click at [401, 92] on li "Timesheets I Follow" at bounding box center [411, 100] width 96 height 22
click at [88, 212] on link "Timesheets" at bounding box center [71, 213] width 50 height 11
click at [406, 289] on div "Timesheets New Timesheet Timesheets I Follow All Timesheets Client Config Vendo…" at bounding box center [461, 268] width 531 height 430
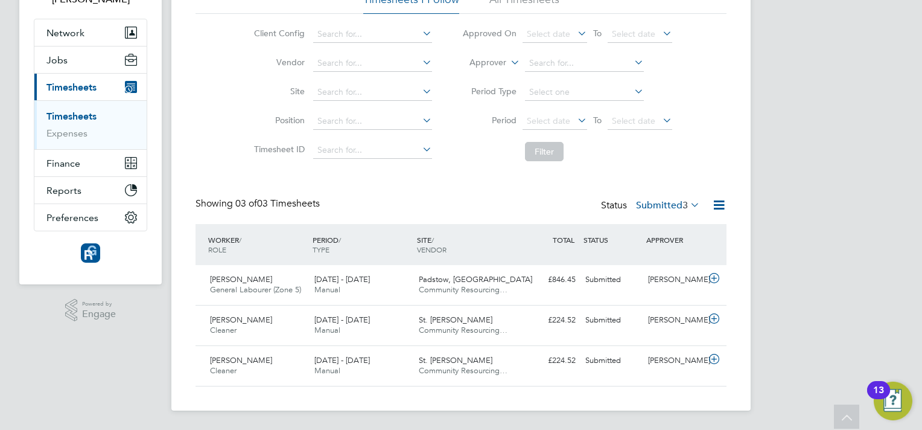
click at [54, 115] on link "Timesheets" at bounding box center [71, 115] width 50 height 11
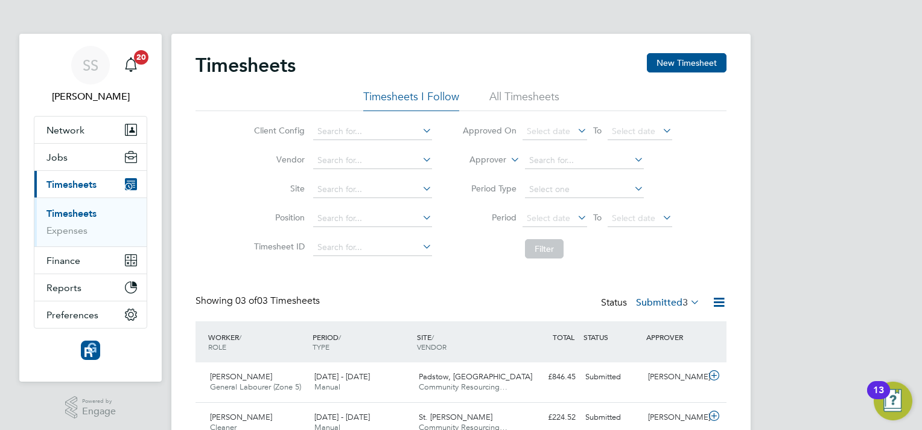
click at [195, 217] on div "Timesheets New Timesheet Timesheets I Follow All Timesheets Client Config Vendo…" at bounding box center [461, 271] width 580 height 474
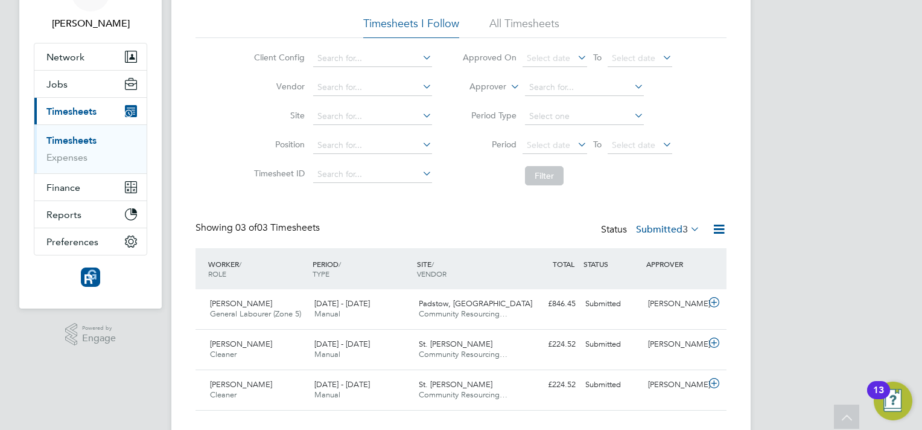
scroll to position [0, 0]
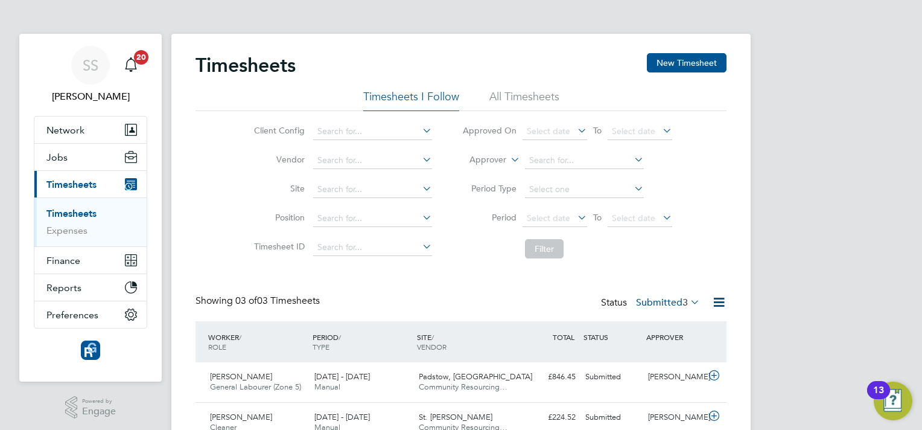
click at [276, 261] on li "Timesheet ID" at bounding box center [341, 247] width 212 height 29
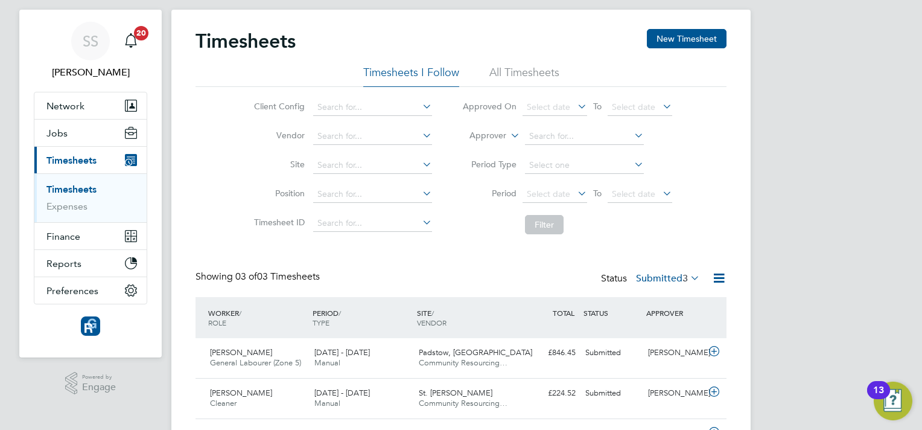
scroll to position [97, 0]
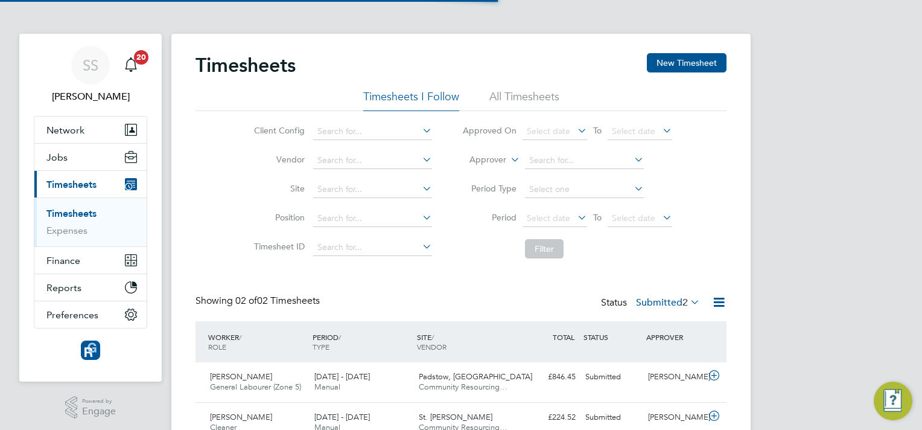
scroll to position [31, 105]
click at [341, 303] on div "Showing 02 of 02 Timesheets Status Submitted 2" at bounding box center [461, 308] width 531 height 27
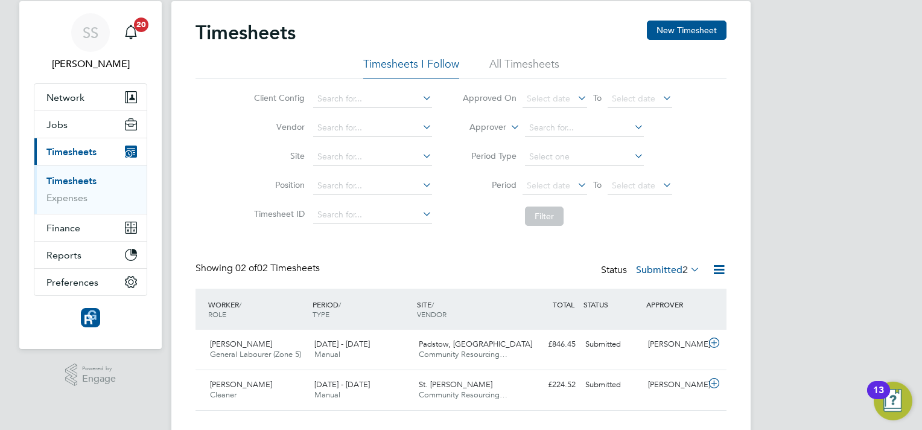
scroll to position [8, 0]
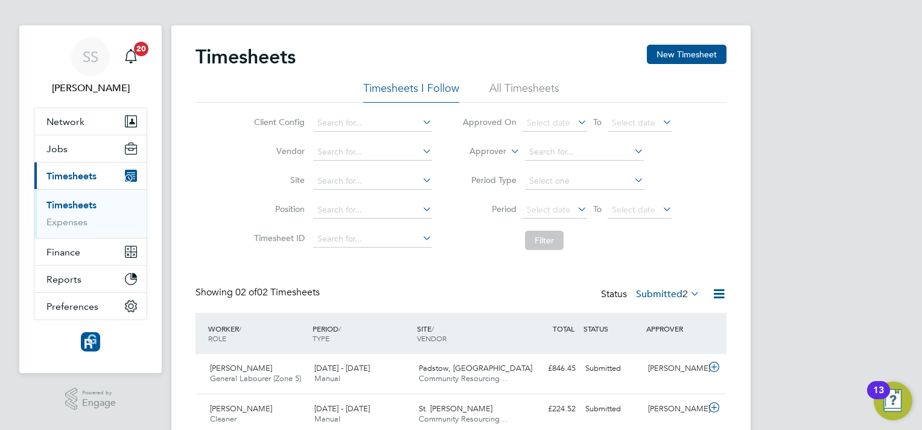
click at [667, 296] on label "Submitted 2" at bounding box center [668, 294] width 64 height 12
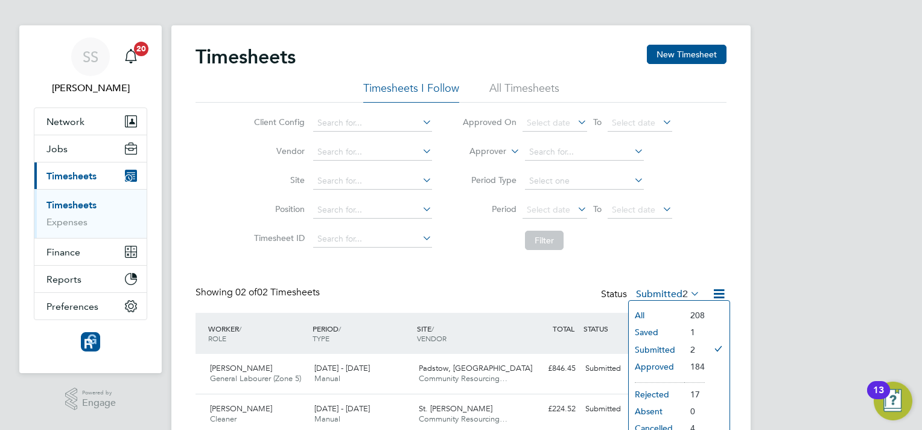
click at [667, 296] on label "Submitted 2" at bounding box center [668, 294] width 64 height 12
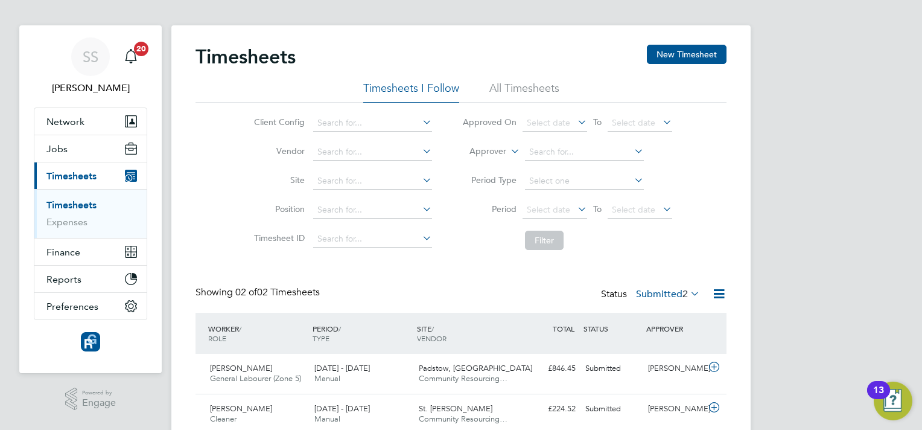
click at [643, 243] on li "Filter" at bounding box center [567, 240] width 240 height 31
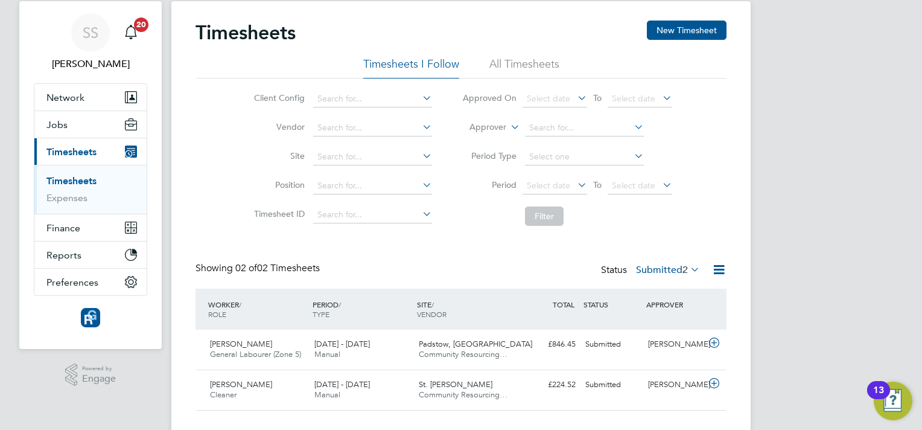
scroll to position [57, 0]
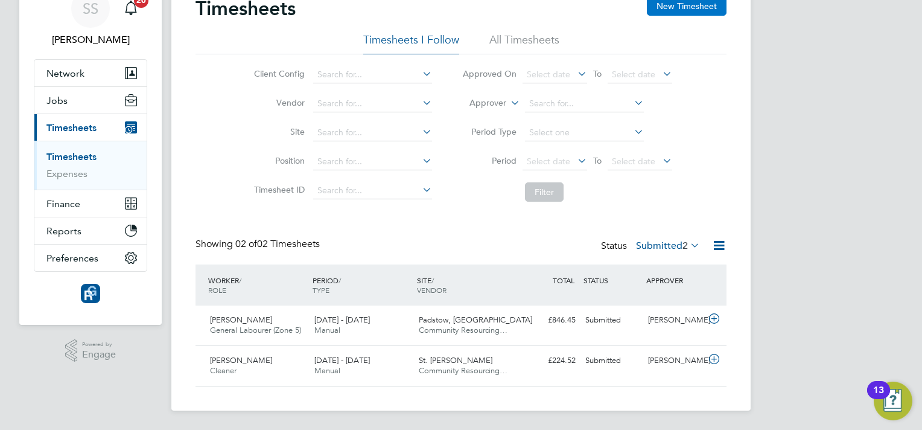
click at [690, 13] on button "New Timesheet" at bounding box center [687, 5] width 80 height 19
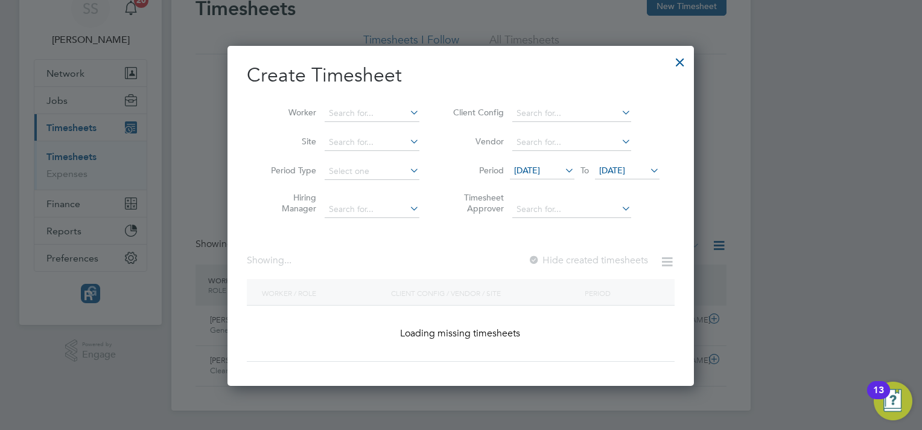
scroll to position [1115, 467]
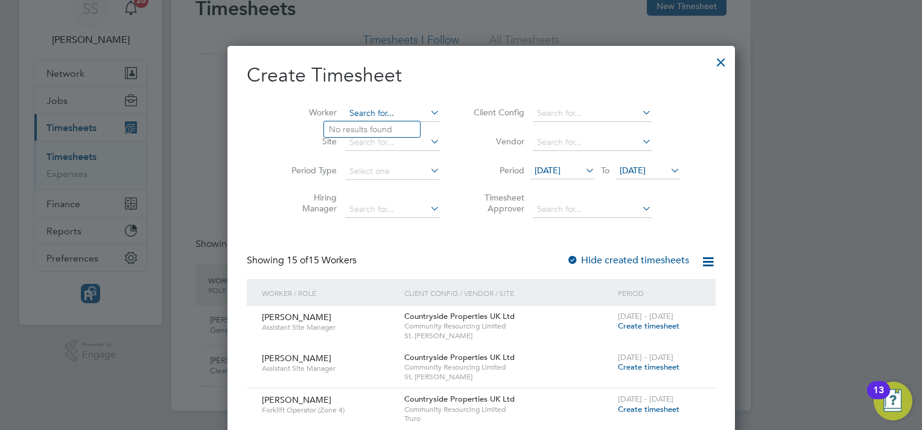
click at [371, 114] on input at bounding box center [392, 113] width 95 height 17
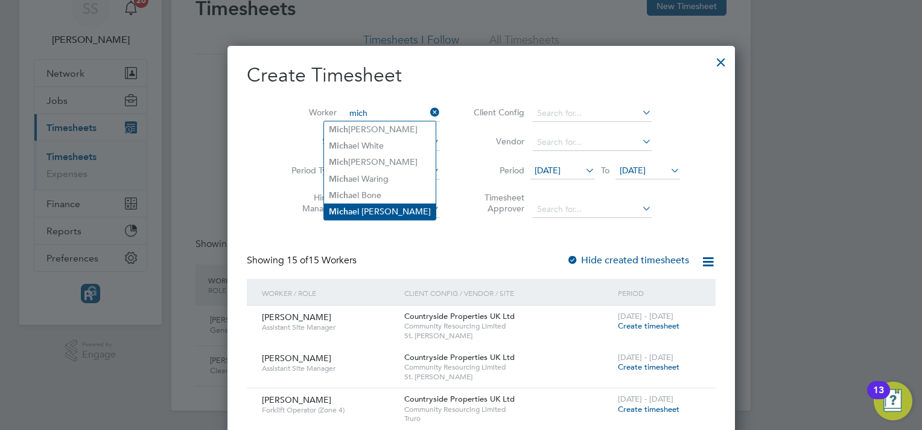
click at [385, 208] on li "Mich ael O'Reilly" at bounding box center [380, 211] width 112 height 16
type input "[PERSON_NAME]"
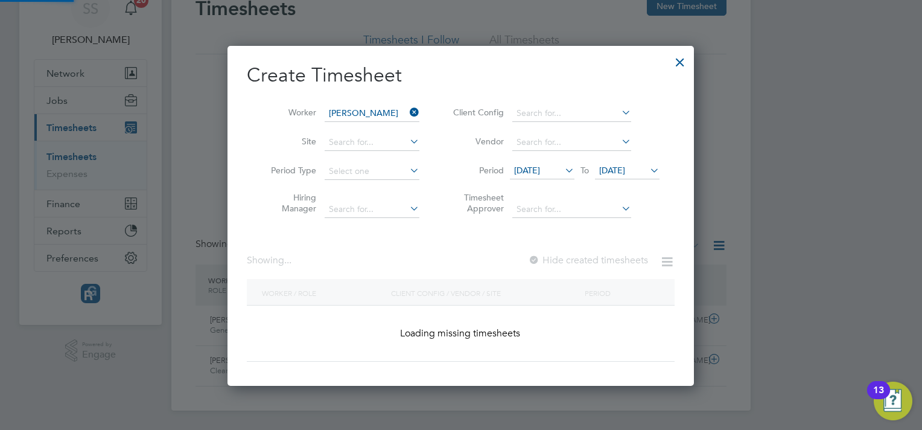
scroll to position [325, 467]
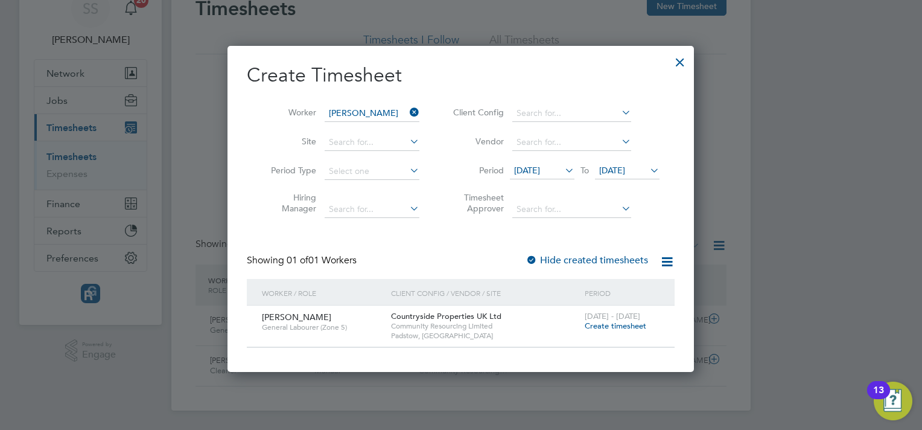
click at [617, 326] on span "Create timesheet" at bounding box center [616, 326] width 62 height 10
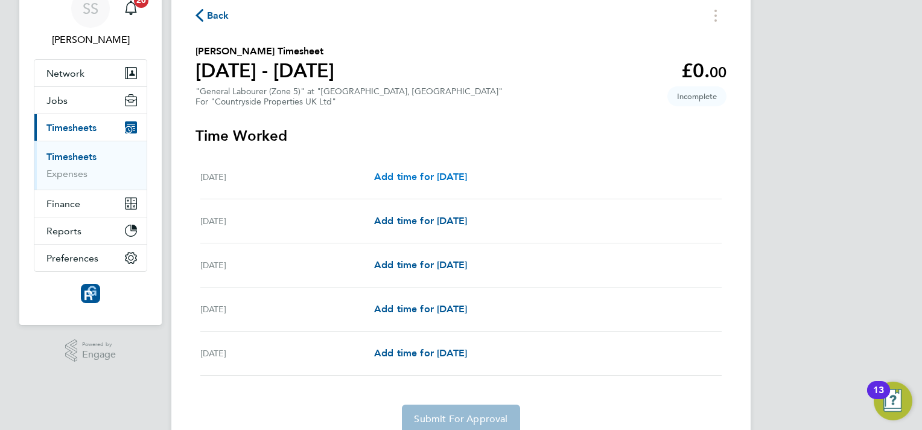
click at [454, 178] on span "Add time for Mon 25 Aug" at bounding box center [420, 176] width 93 height 11
select select "30"
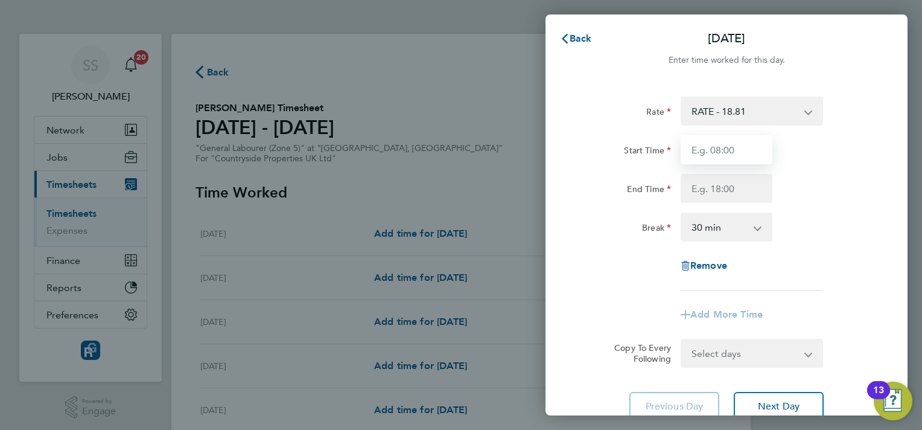
click at [709, 156] on input "Start Time" at bounding box center [727, 149] width 92 height 29
type input "07:30"
click at [716, 188] on input "End Time" at bounding box center [727, 188] width 92 height 29
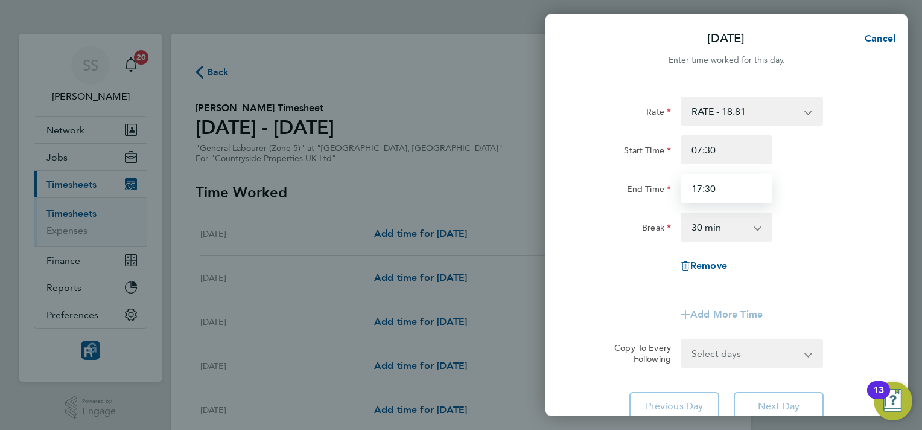
type input "17:30"
click at [728, 228] on select "0 min 15 min 30 min 45 min 60 min 75 min 90 min" at bounding box center [719, 227] width 75 height 27
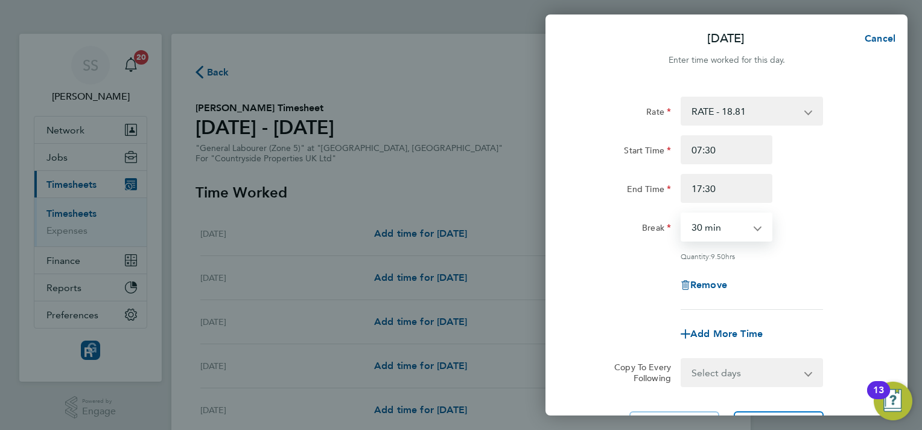
select select "0"
click at [682, 214] on select "0 min 15 min 30 min 45 min 60 min 75 min 90 min" at bounding box center [719, 227] width 75 height 27
click at [846, 257] on div "Quantity: 10.00 hrs" at bounding box center [727, 256] width 304 height 10
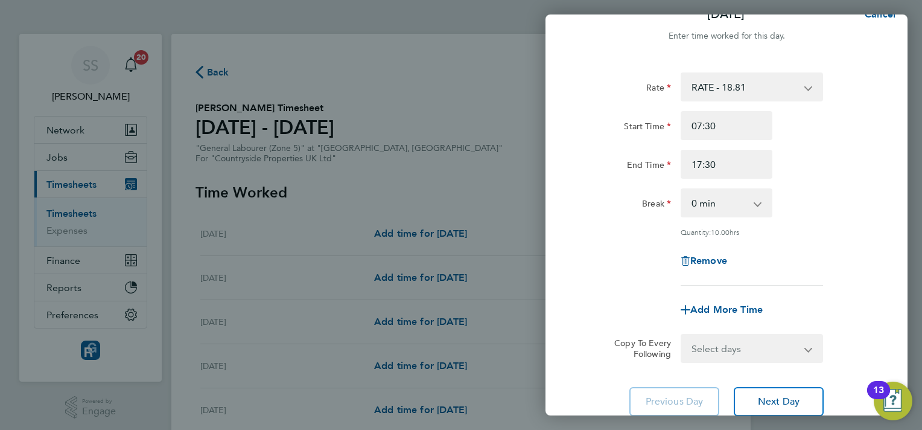
scroll to position [48, 0]
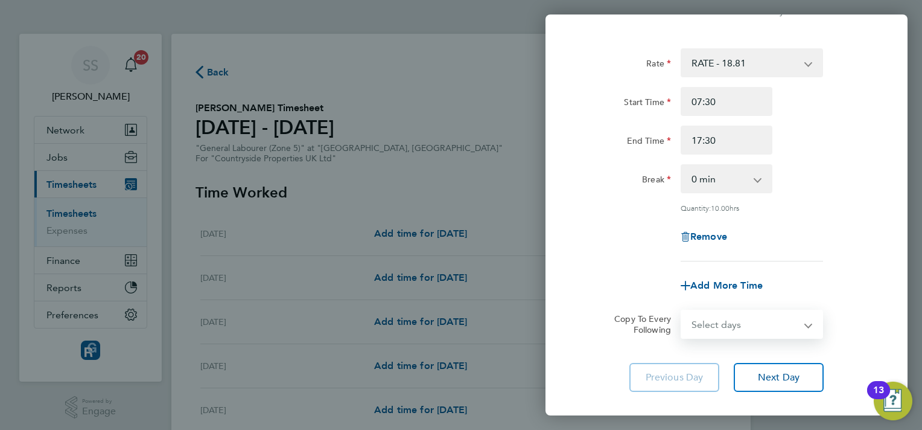
click at [756, 327] on select "Select days Day Tuesday Wednesday Thursday Friday" at bounding box center [745, 324] width 127 height 27
select select "TUE"
click at [682, 311] on select "Select days Day Tuesday Wednesday Thursday Friday" at bounding box center [745, 324] width 127 height 27
select select "2025-08-29"
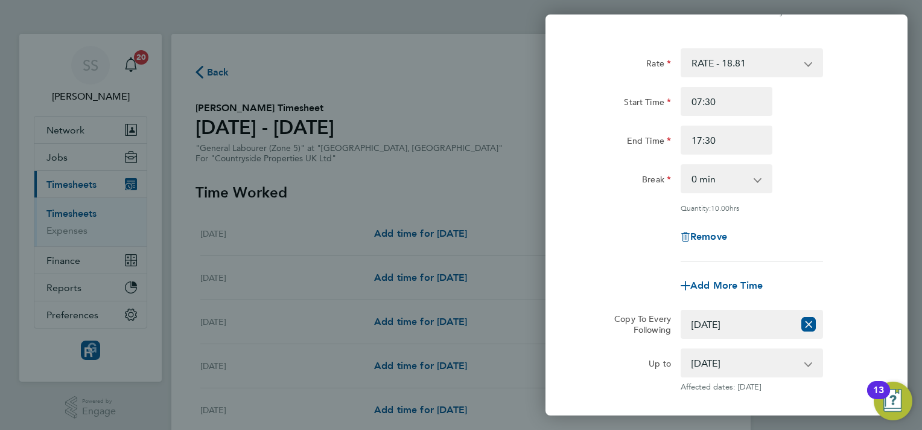
click at [854, 237] on div "Remove" at bounding box center [727, 236] width 304 height 29
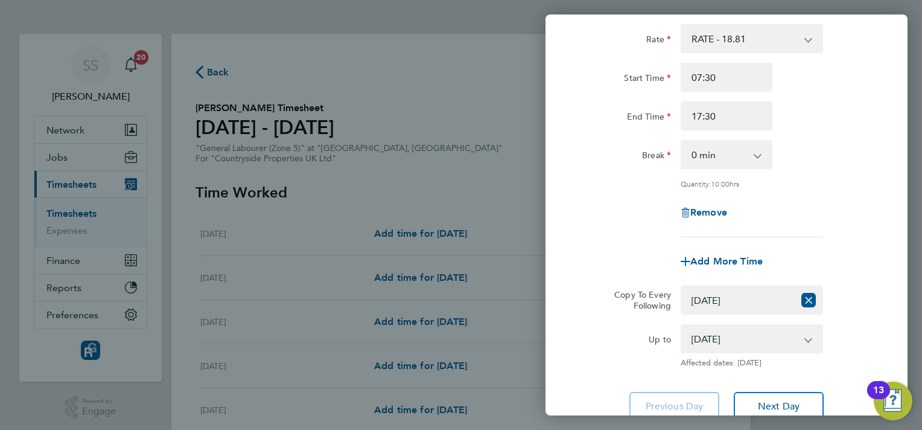
scroll to position [145, 0]
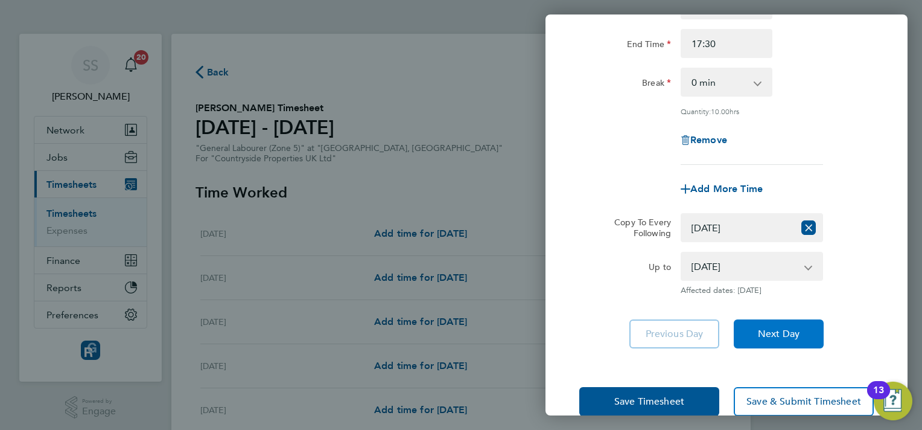
click at [802, 322] on button "Next Day" at bounding box center [779, 333] width 90 height 29
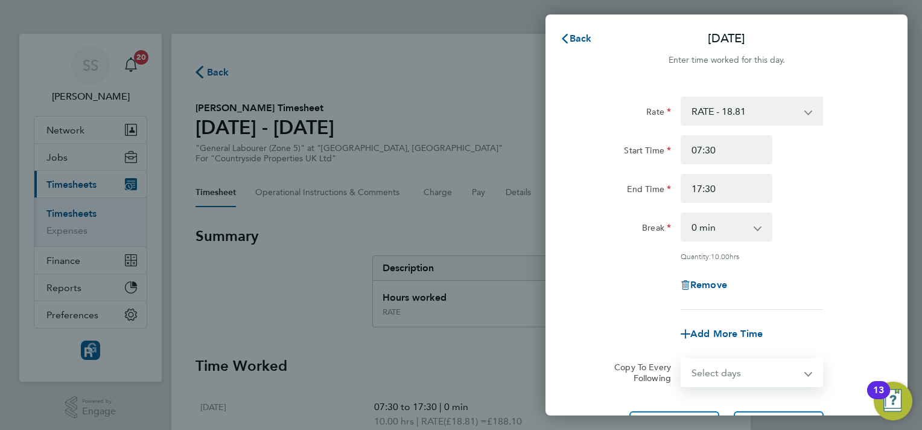
click at [746, 375] on select "Select days Day Wednesday Thursday Friday" at bounding box center [745, 372] width 127 height 27
select select "WED"
click at [682, 359] on select "Select days Day Wednesday Thursday Friday" at bounding box center [745, 372] width 127 height 27
select select "2025-08-29"
click at [794, 316] on app-timesheet-line-form-group "Rate RATE - 18.81 Start Time 07:30 End Time 17:30 Break 0 min 15 min 30 min 45 …" at bounding box center [727, 223] width 295 height 252
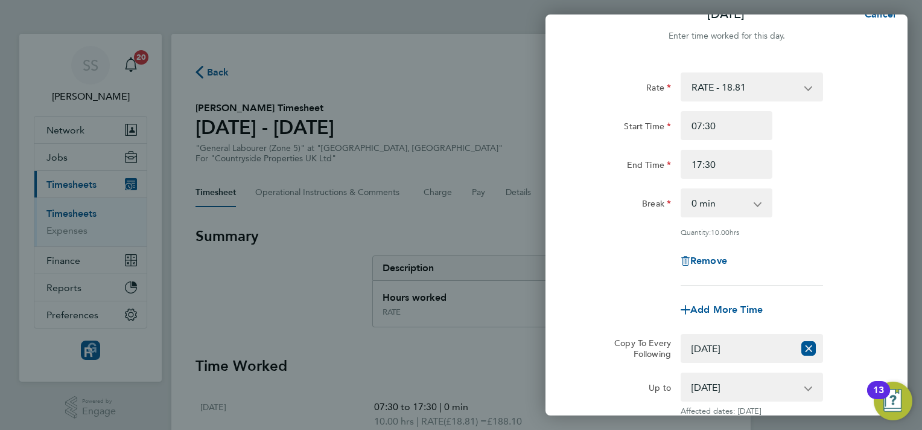
scroll to position [145, 0]
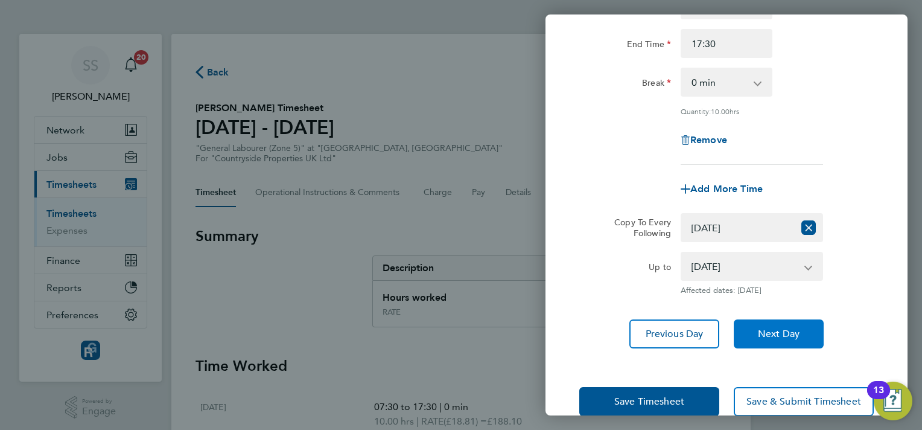
click at [793, 328] on span "Next Day" at bounding box center [779, 334] width 42 height 12
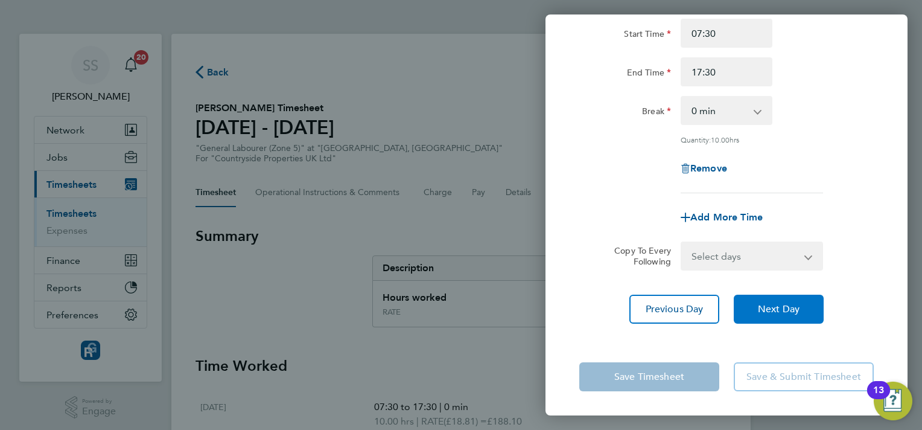
scroll to position [115, 0]
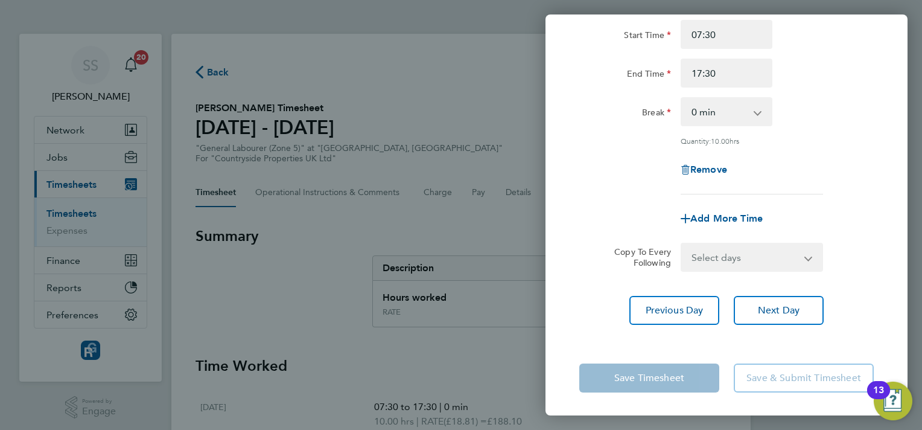
click at [762, 263] on select "Select days Day Thursday Friday" at bounding box center [745, 257] width 127 height 27
select select "THU"
click at [682, 244] on select "Select days Day Thursday Friday" at bounding box center [745, 257] width 127 height 27
select select "2025-08-29"
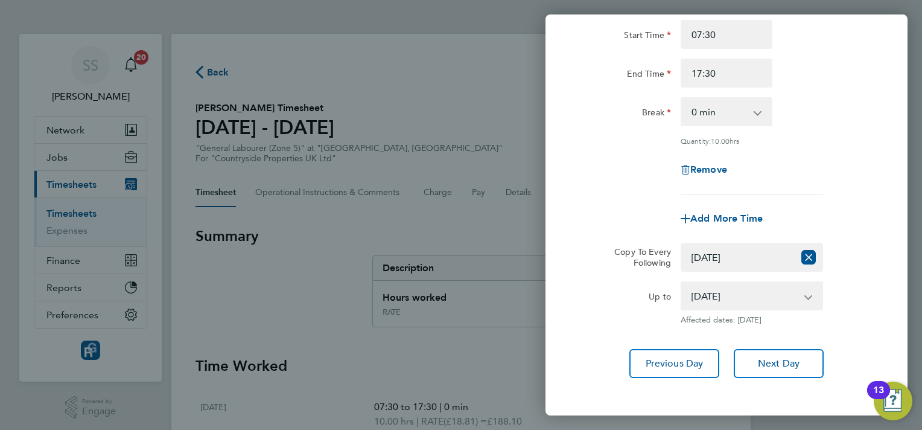
click at [841, 303] on div "Up to 28 Aug 2025 29 Aug 2025 Affected dates: 28 Aug 2025" at bounding box center [727, 302] width 304 height 43
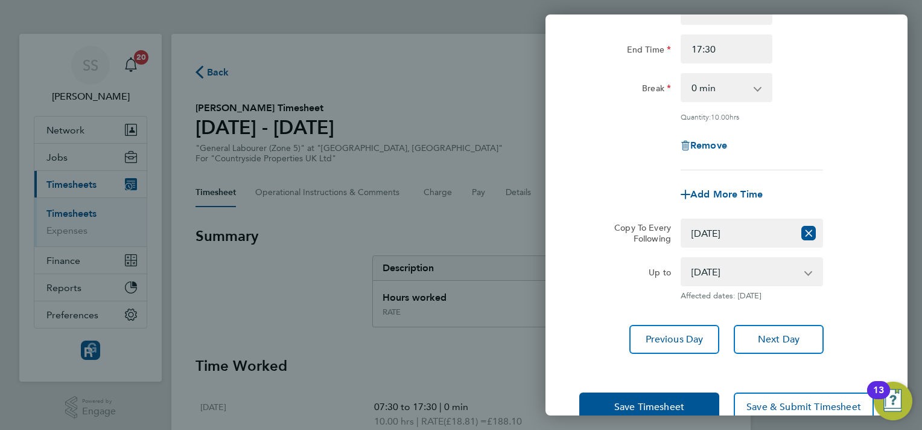
scroll to position [168, 0]
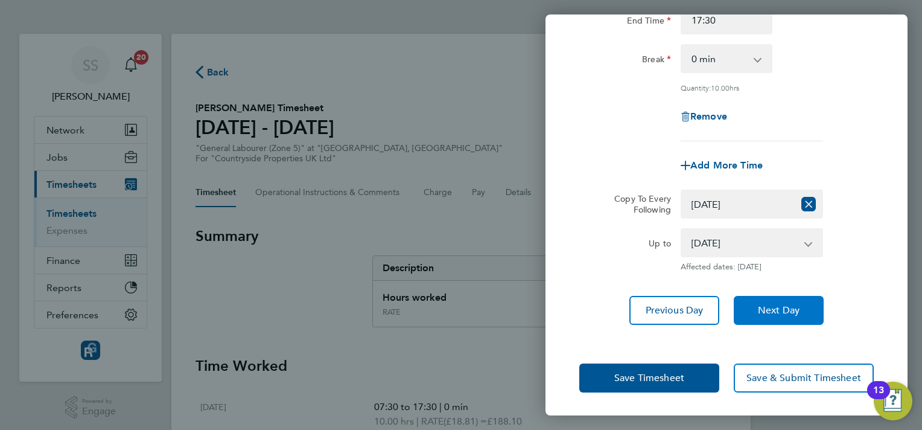
click at [799, 306] on span "Next Day" at bounding box center [779, 310] width 42 height 12
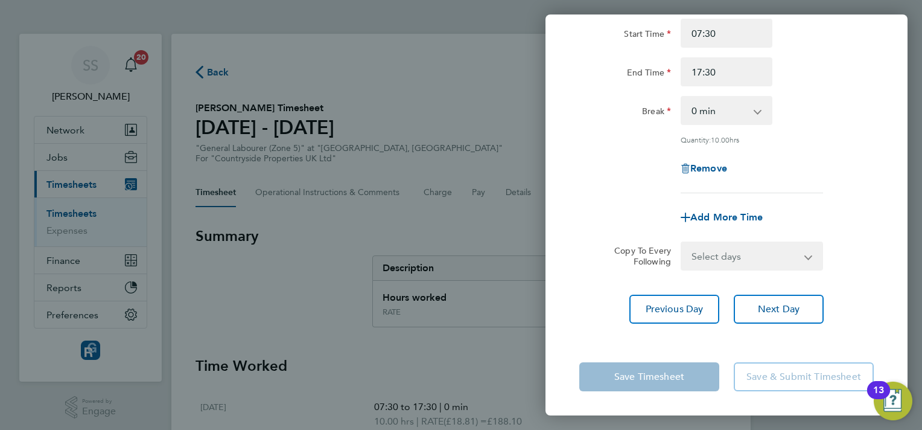
scroll to position [115, 0]
click at [709, 263] on select "Select days Friday" at bounding box center [745, 257] width 127 height 27
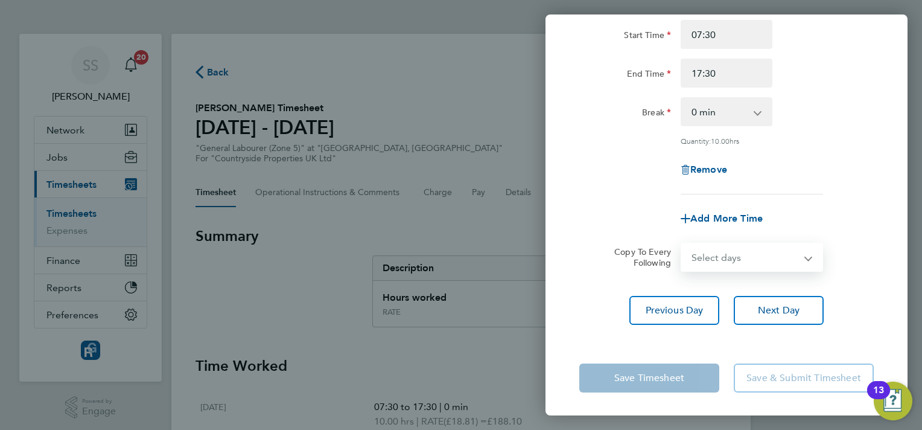
select select "FRI"
click at [682, 244] on select "Select days Friday" at bounding box center [745, 257] width 127 height 27
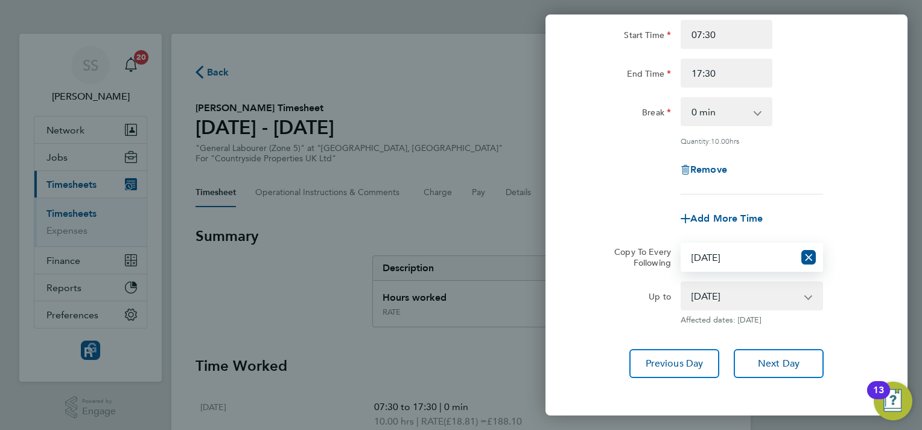
click at [893, 305] on div "Rate RATE - 18.81 Start Time 07:30 End Time 17:30 Break 0 min 15 min 30 min 45 …" at bounding box center [727, 180] width 362 height 426
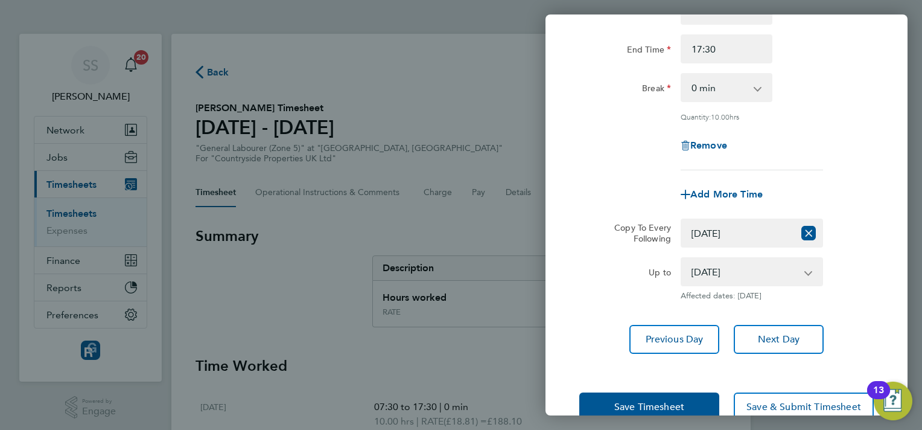
scroll to position [168, 0]
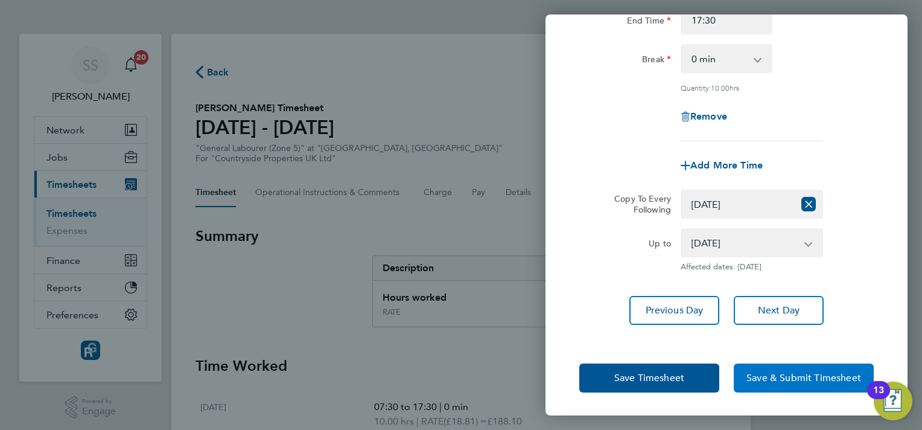
click at [796, 376] on span "Save & Submit Timesheet" at bounding box center [804, 378] width 115 height 12
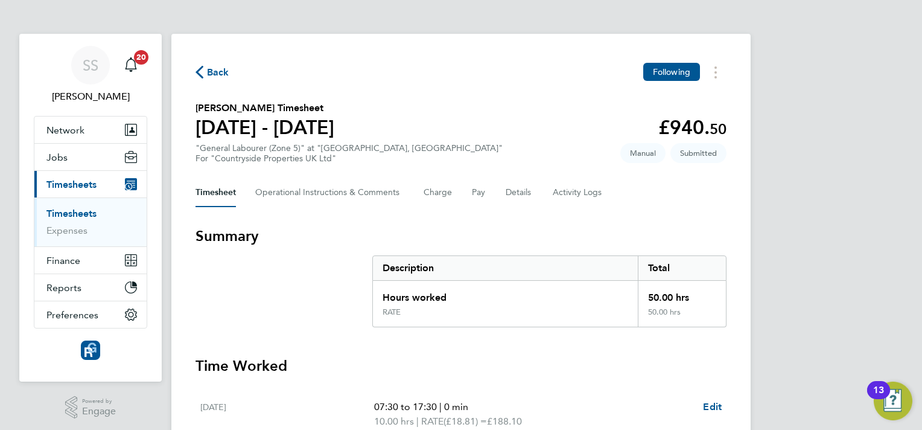
click at [491, 226] on h3 "Summary" at bounding box center [461, 235] width 531 height 19
click at [715, 72] on icon "Timesheets Menu" at bounding box center [716, 72] width 2 height 12
click at [482, 123] on section "Michael O'Reilly's Timesheet 25 - 31 Aug 2025 £940. 50 "General Labourer (Zone …" at bounding box center [461, 132] width 531 height 63
click at [357, 192] on Comments-tab "Operational Instructions & Comments" at bounding box center [329, 192] width 149 height 29
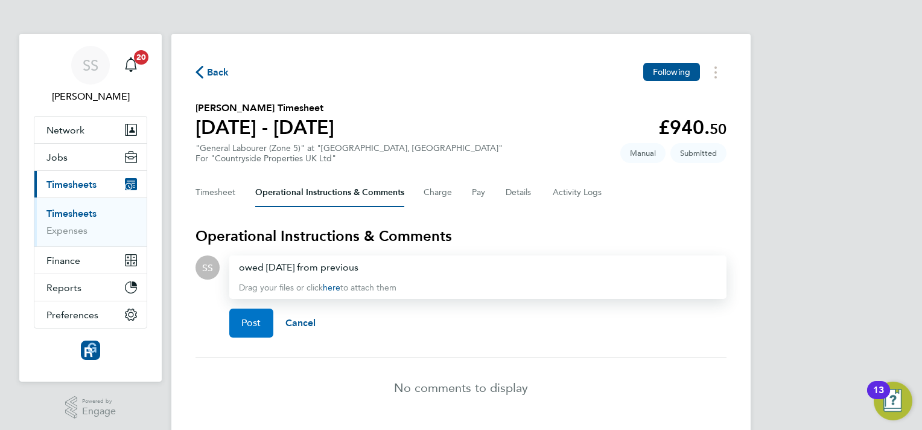
click at [252, 333] on button "Post" at bounding box center [251, 322] width 44 height 29
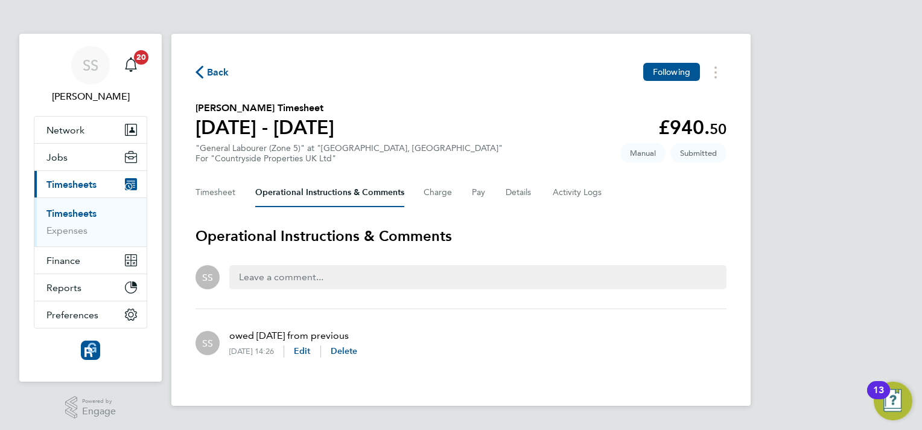
click at [220, 75] on span "Back" at bounding box center [218, 72] width 22 height 14
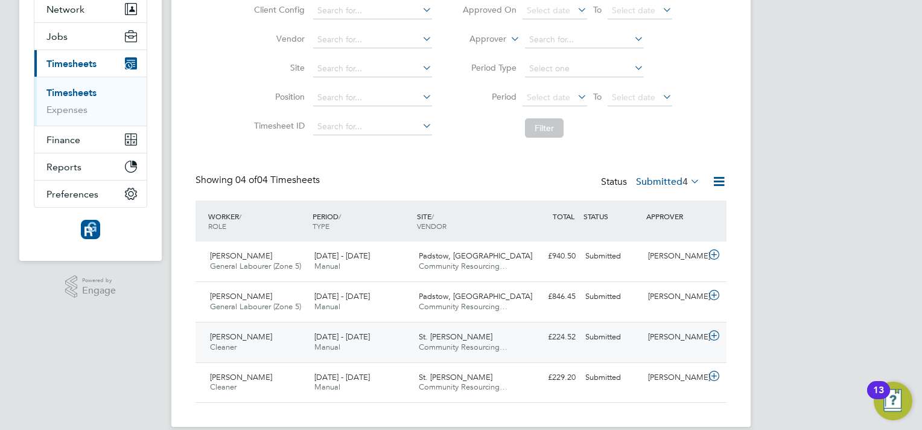
scroll to position [137, 0]
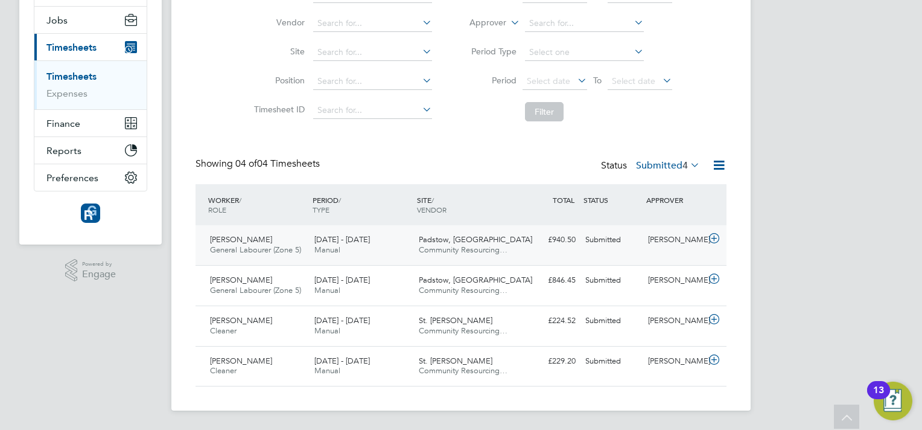
click at [663, 250] on div "[PERSON_NAME]" at bounding box center [674, 240] width 63 height 20
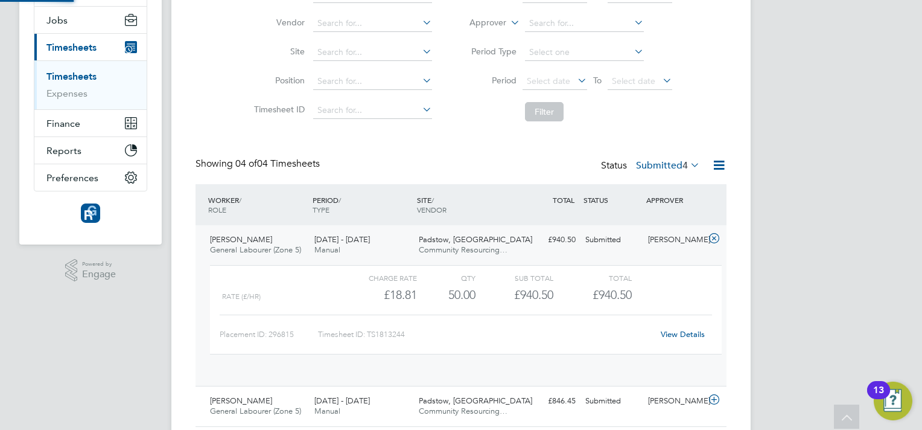
scroll to position [21, 118]
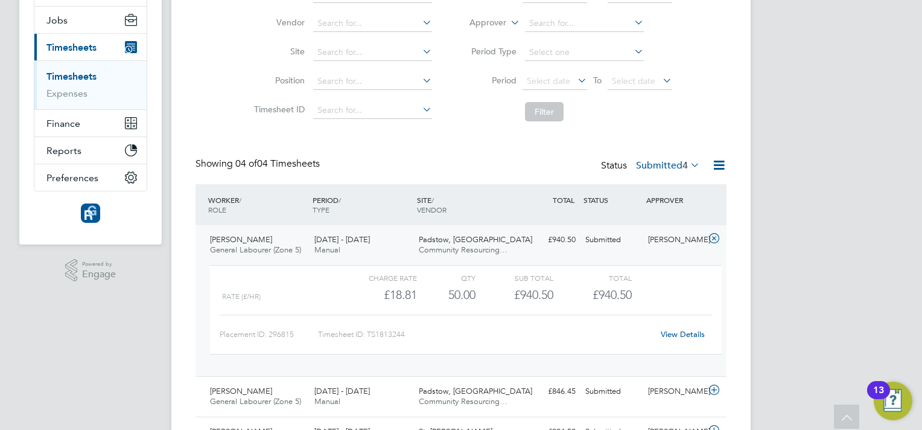
click at [682, 330] on link "View Details" at bounding box center [683, 334] width 44 height 10
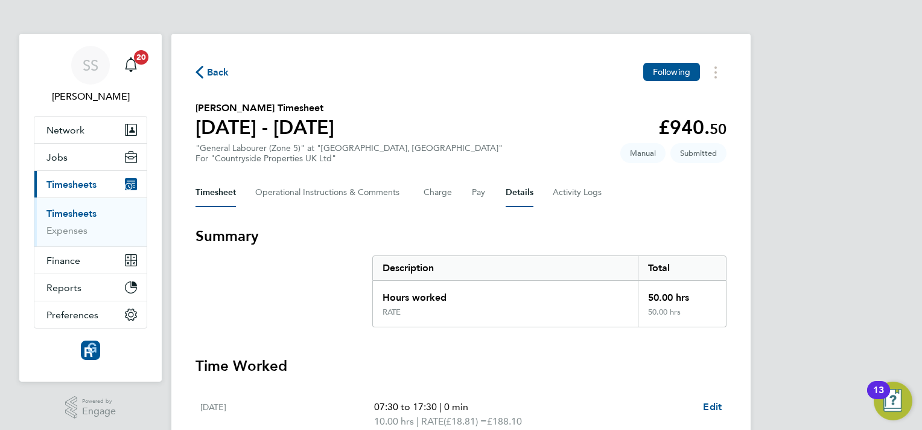
click at [506, 190] on button "Details" at bounding box center [520, 192] width 28 height 29
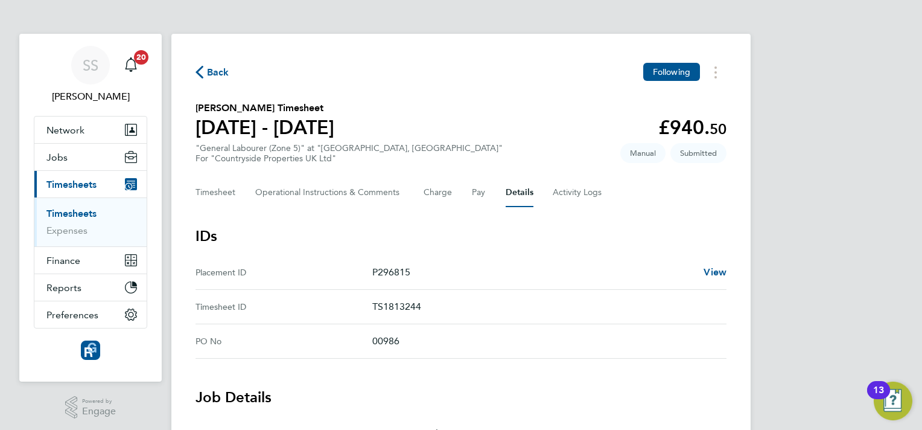
scroll to position [302, 0]
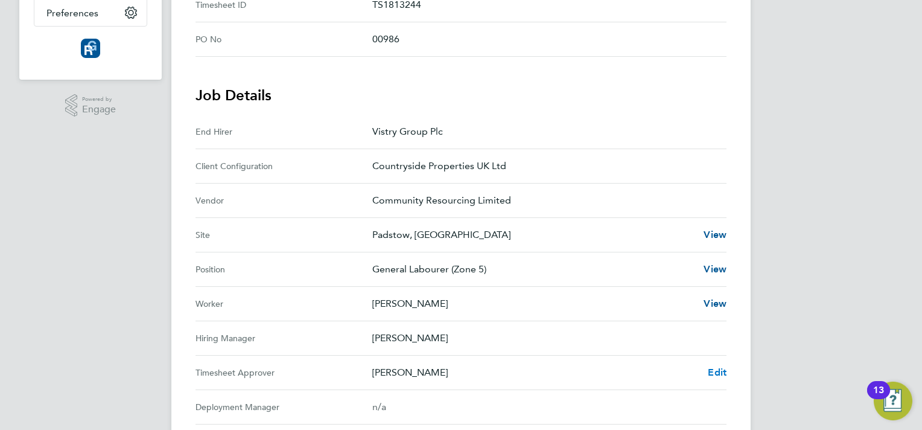
click at [709, 368] on span "Edit" at bounding box center [717, 371] width 19 height 11
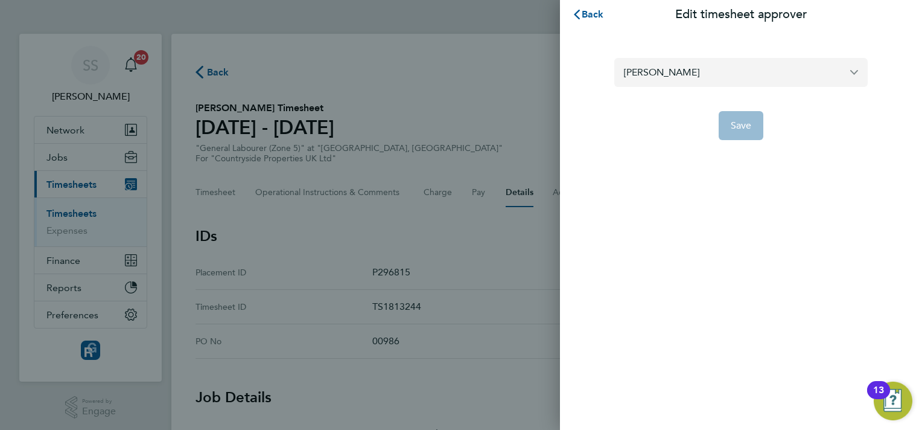
click at [665, 78] on input "[PERSON_NAME]" at bounding box center [742, 72] width 254 height 28
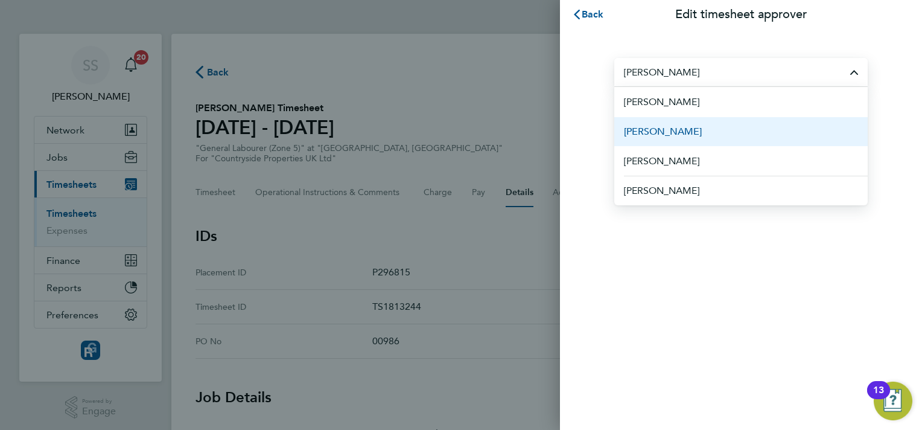
click at [673, 134] on li "[PERSON_NAME]" at bounding box center [742, 132] width 254 height 30
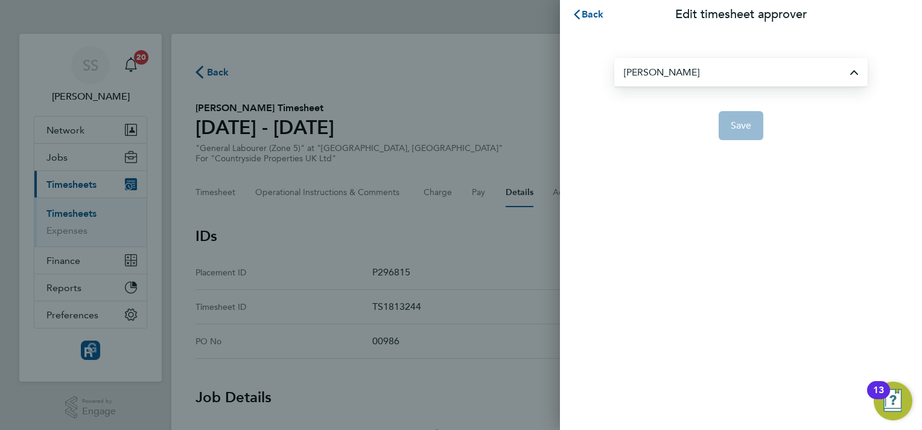
type input "[PERSON_NAME]"
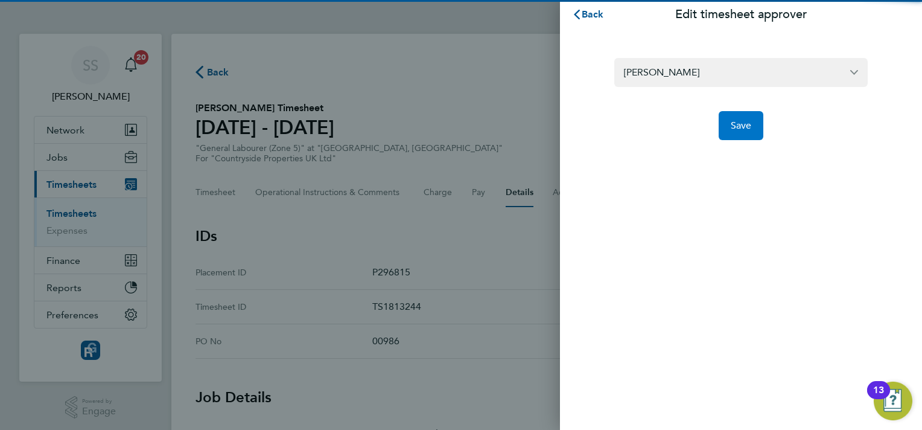
click at [741, 133] on button "Save" at bounding box center [741, 125] width 45 height 29
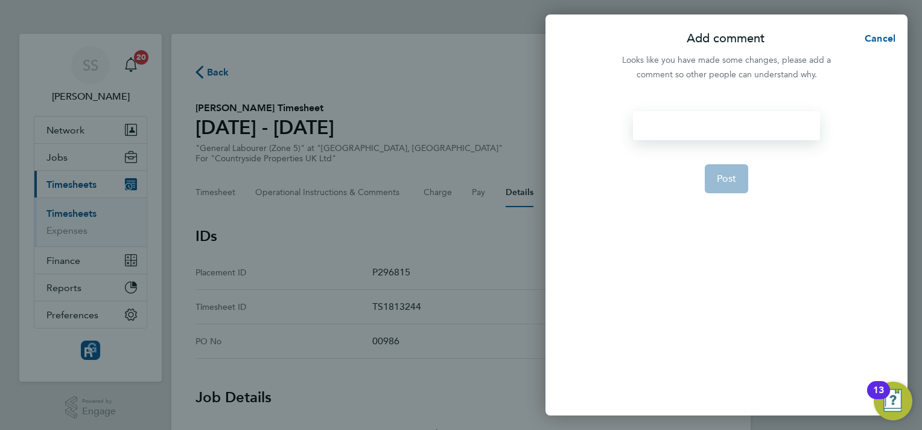
click at [682, 116] on div at bounding box center [726, 125] width 187 height 29
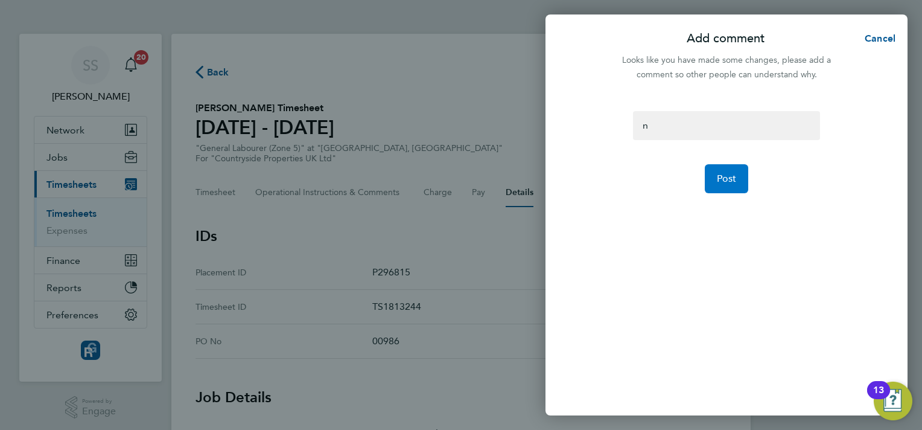
drag, startPoint x: 725, startPoint y: 170, endPoint x: 720, endPoint y: 166, distance: 6.9
click at [726, 171] on button "Post" at bounding box center [727, 178] width 44 height 29
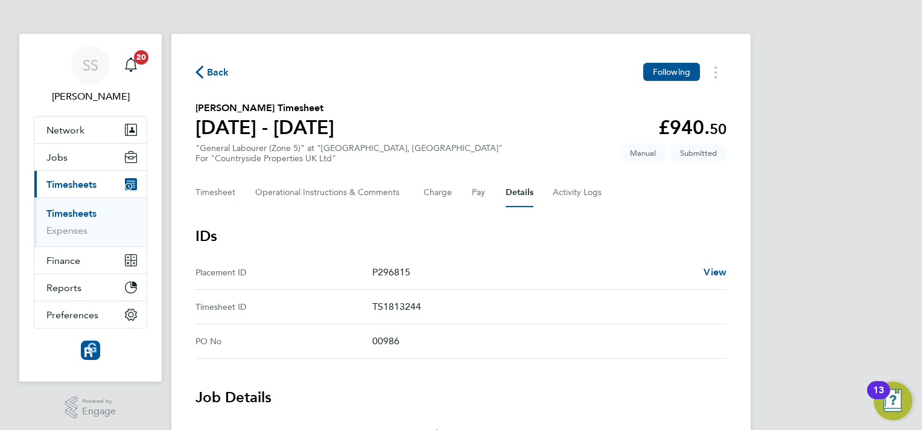
click at [76, 212] on link "Timesheets" at bounding box center [71, 213] width 50 height 11
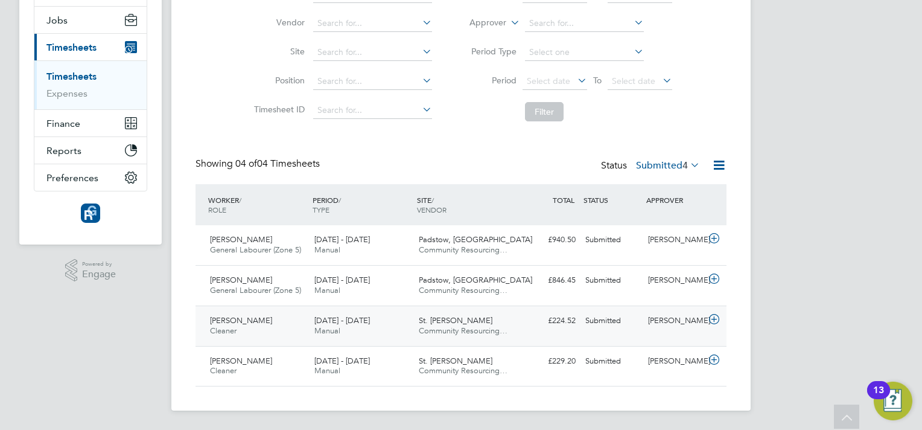
click at [700, 321] on div "[PERSON_NAME]" at bounding box center [674, 321] width 63 height 20
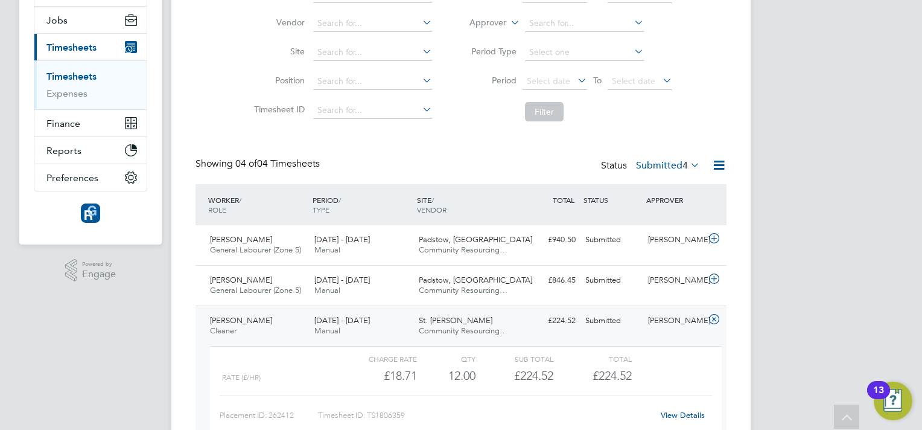
scroll to position [248, 0]
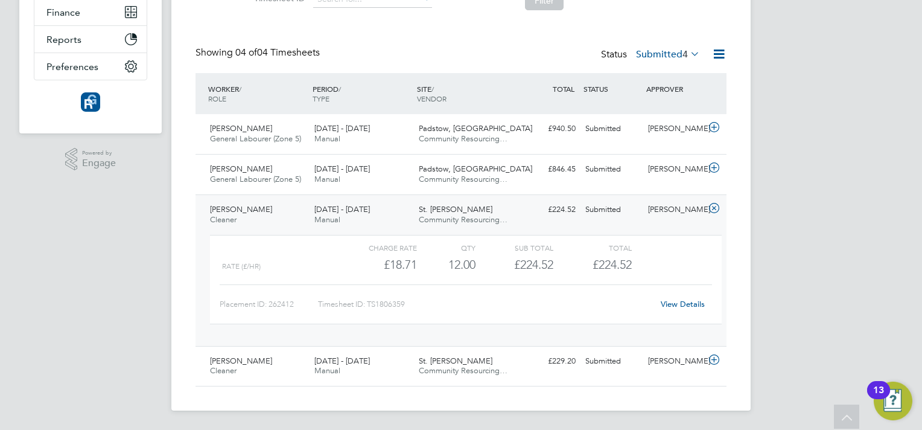
click at [675, 310] on div "View Details" at bounding box center [682, 304] width 59 height 19
click at [675, 304] on link "View Details" at bounding box center [683, 304] width 44 height 10
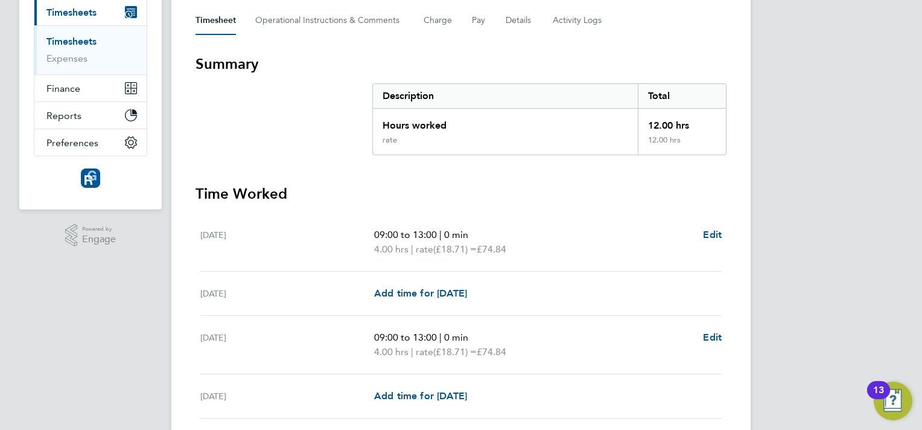
scroll to position [51, 0]
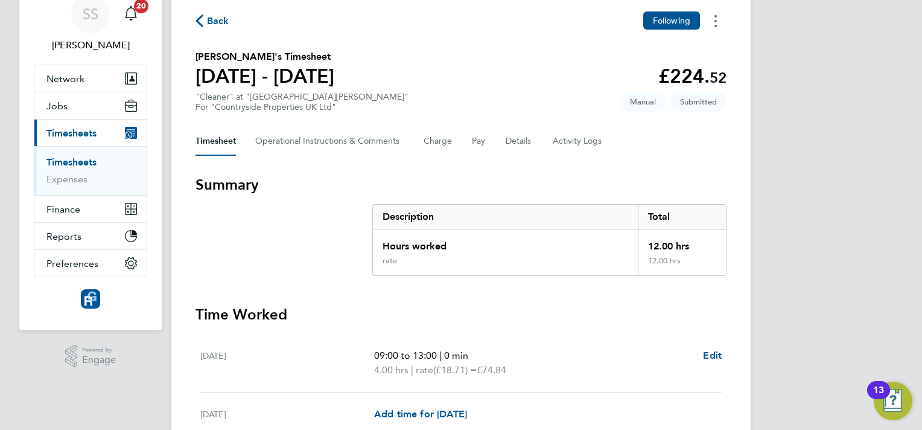
click at [712, 18] on button "Timesheets Menu" at bounding box center [716, 20] width 22 height 19
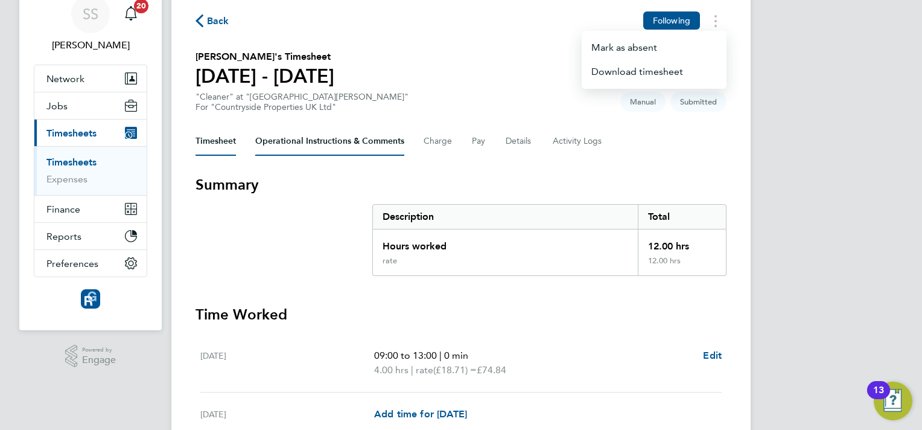
click at [311, 141] on Comments-tab "Operational Instructions & Comments" at bounding box center [329, 141] width 149 height 29
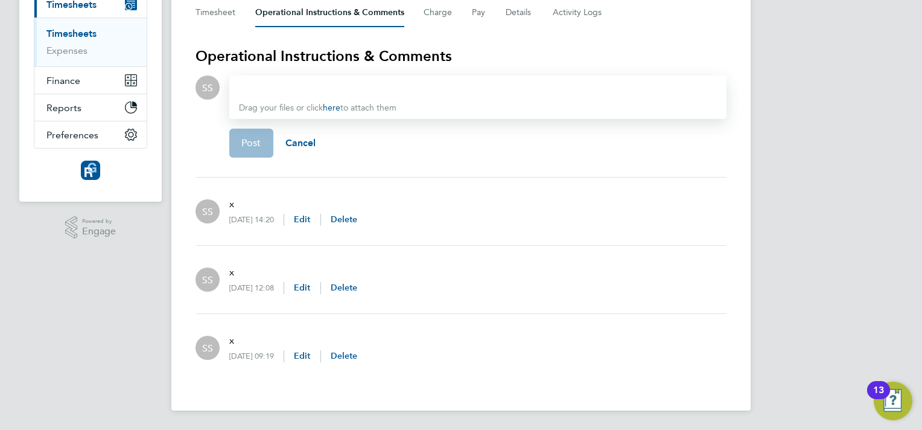
scroll to position [59, 0]
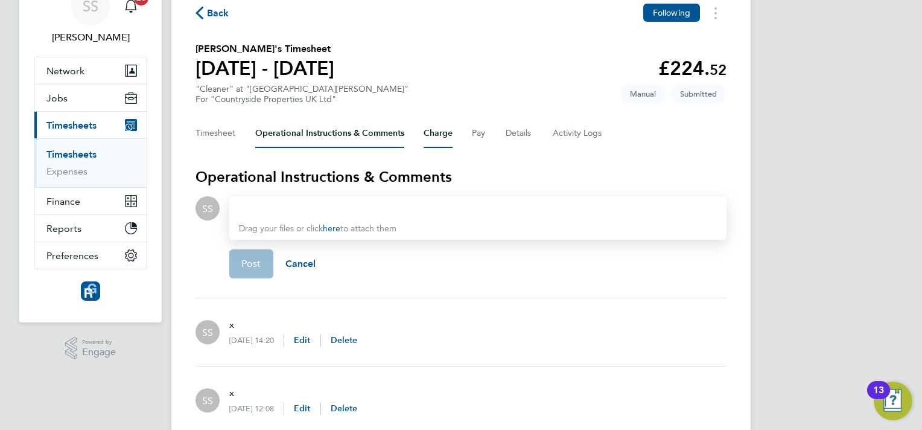
drag, startPoint x: 444, startPoint y: 136, endPoint x: 444, endPoint y: 145, distance: 9.7
click at [444, 139] on button "Charge" at bounding box center [438, 133] width 29 height 29
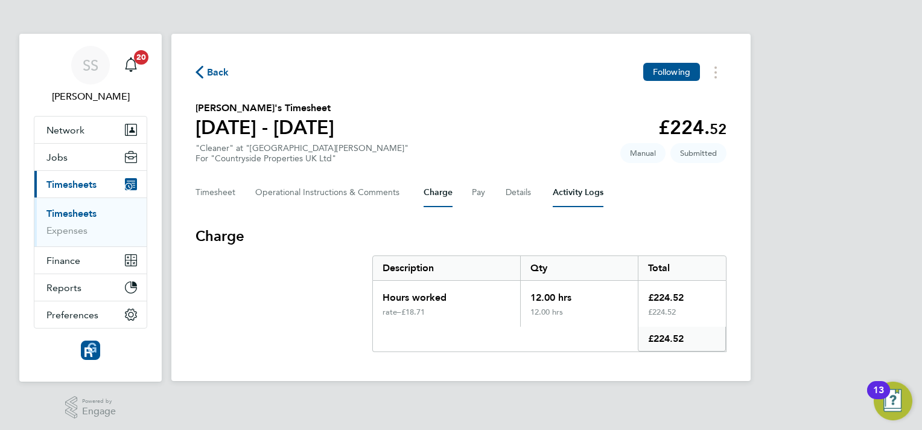
drag, startPoint x: 565, startPoint y: 191, endPoint x: 540, endPoint y: 184, distance: 26.5
click at [564, 191] on Logs-tab "Activity Logs" at bounding box center [578, 192] width 51 height 29
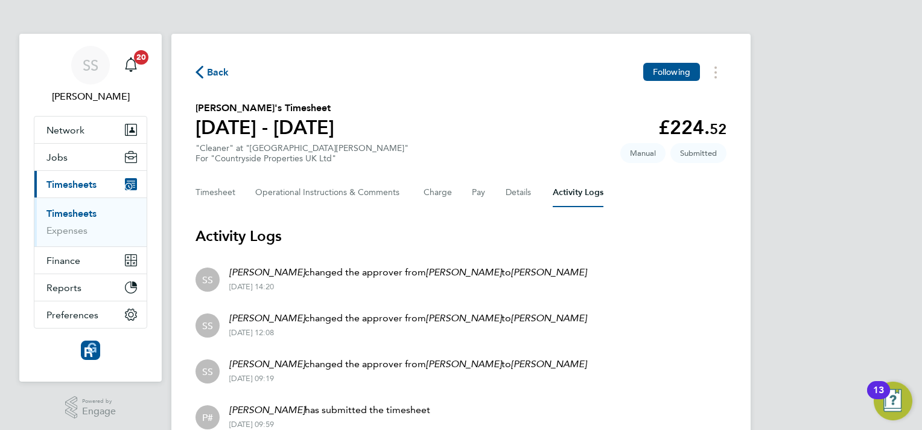
click at [89, 211] on link "Timesheets" at bounding box center [71, 213] width 50 height 11
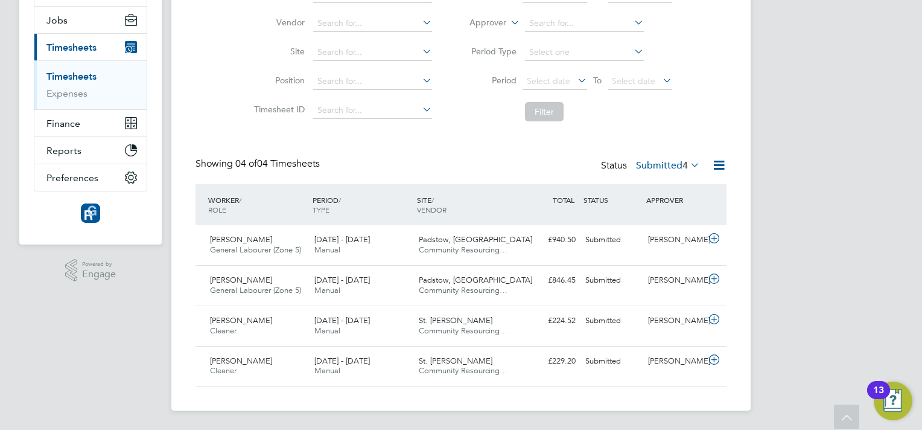
drag, startPoint x: 109, startPoint y: 429, endPoint x: 107, endPoint y: 412, distance: 16.5
click at [109, 428] on div "SS [PERSON_NAME] Notifications 20 Applications: Network Team Members Businesses…" at bounding box center [461, 146] width 922 height 567
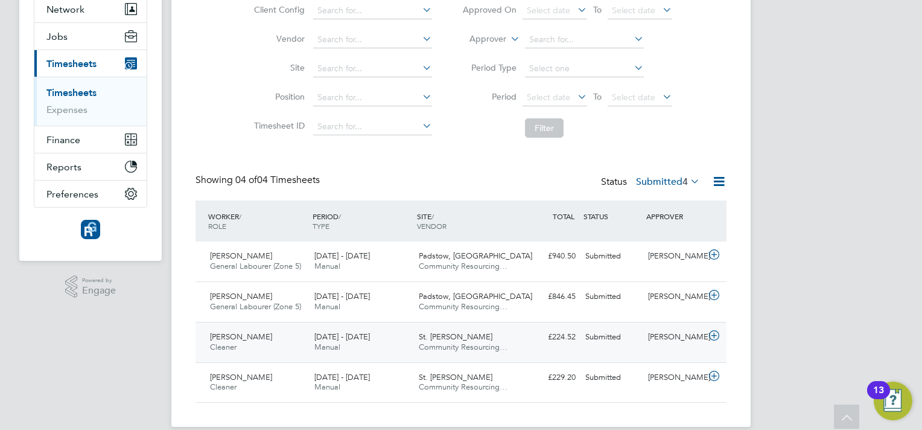
scroll to position [137, 0]
